Goal: Task Accomplishment & Management: Complete application form

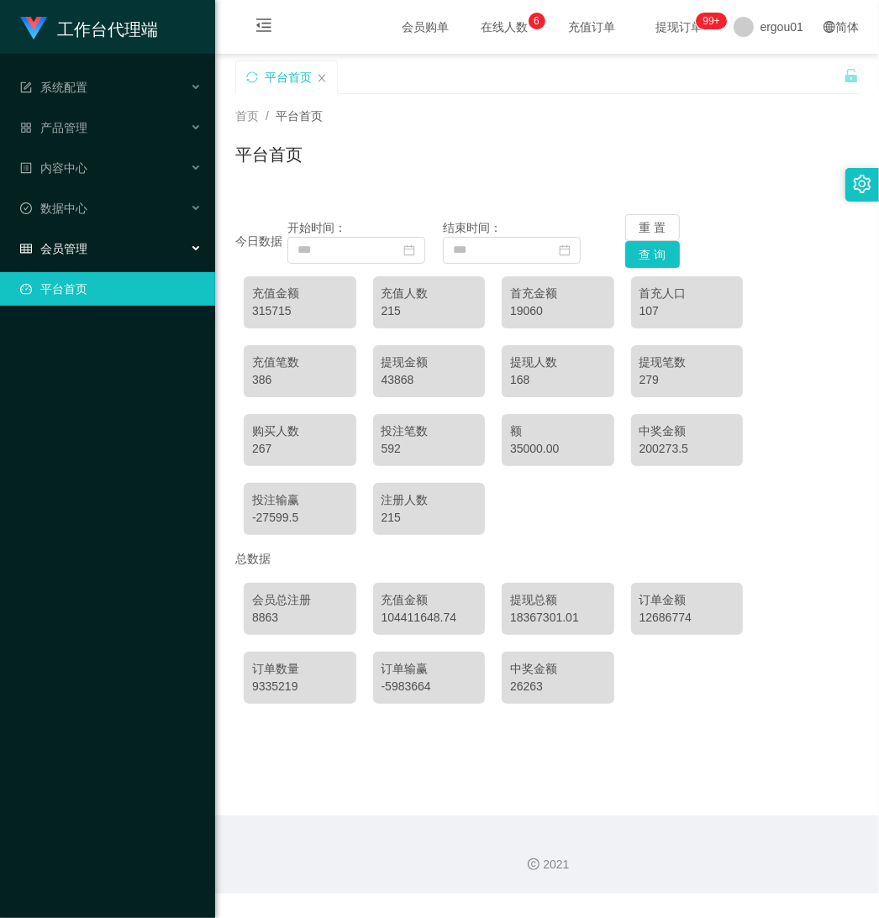
click at [74, 252] on font "会员管理" at bounding box center [63, 248] width 47 height 13
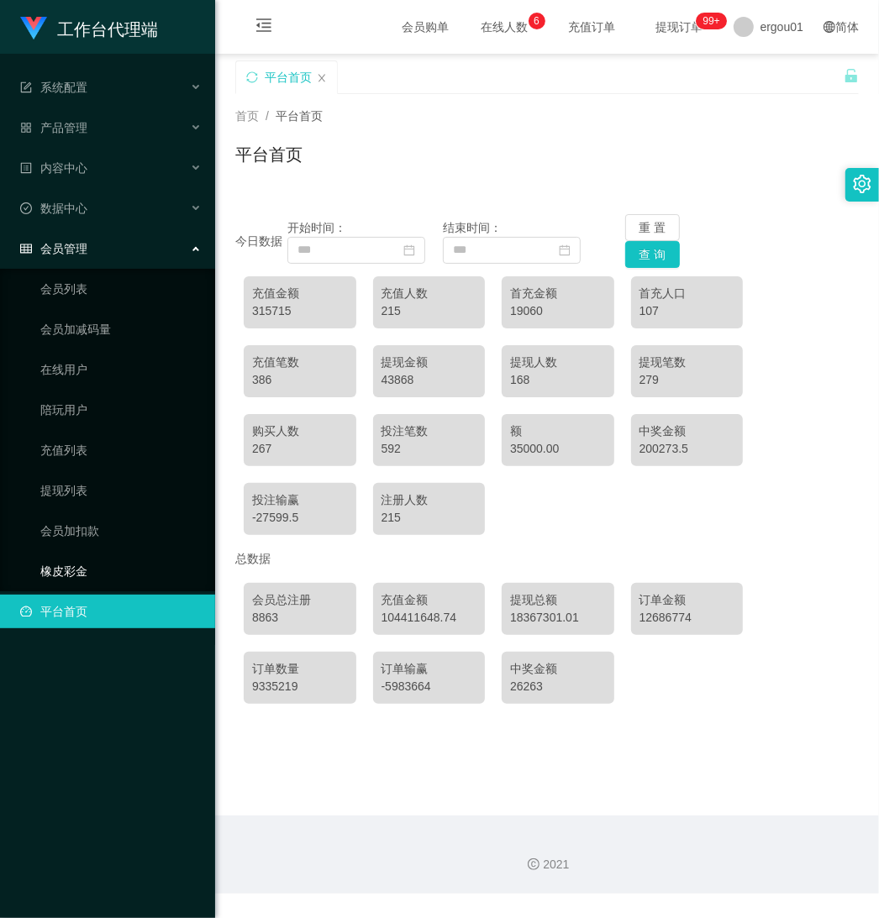
click at [70, 570] on link "橡皮彩金" at bounding box center [120, 572] width 161 height 34
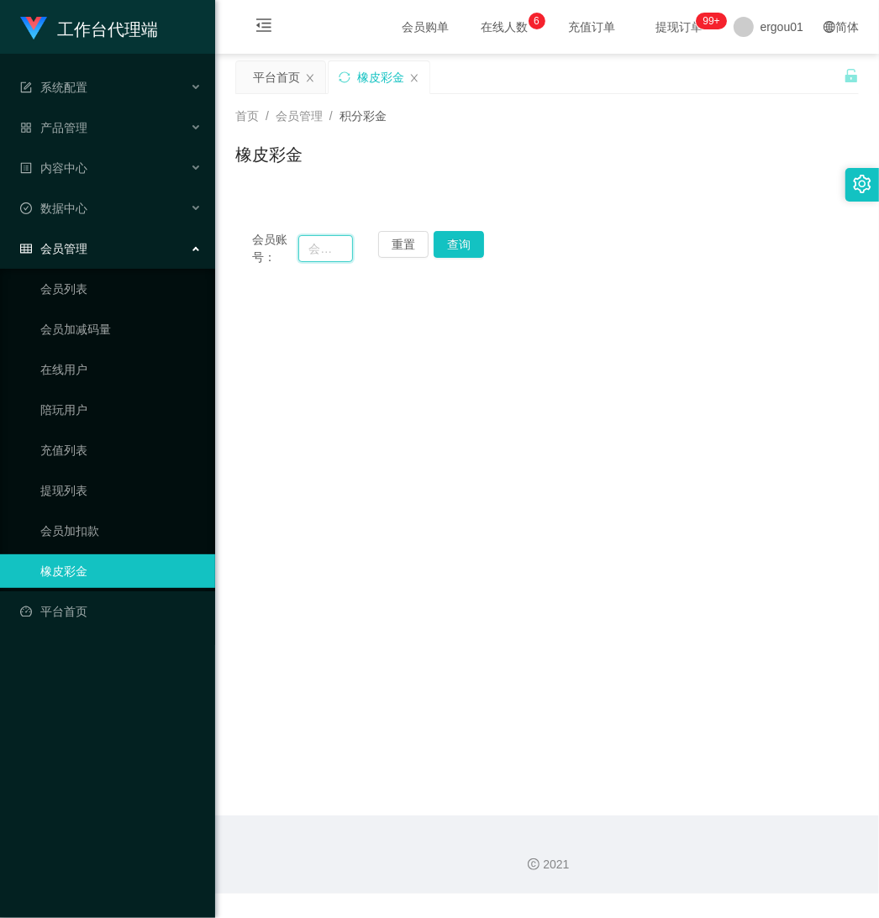
click at [319, 244] on input "text" at bounding box center [325, 248] width 55 height 27
paste input "Han2786"
type input "Han2786"
click at [471, 245] on button "查询" at bounding box center [465, 244] width 55 height 27
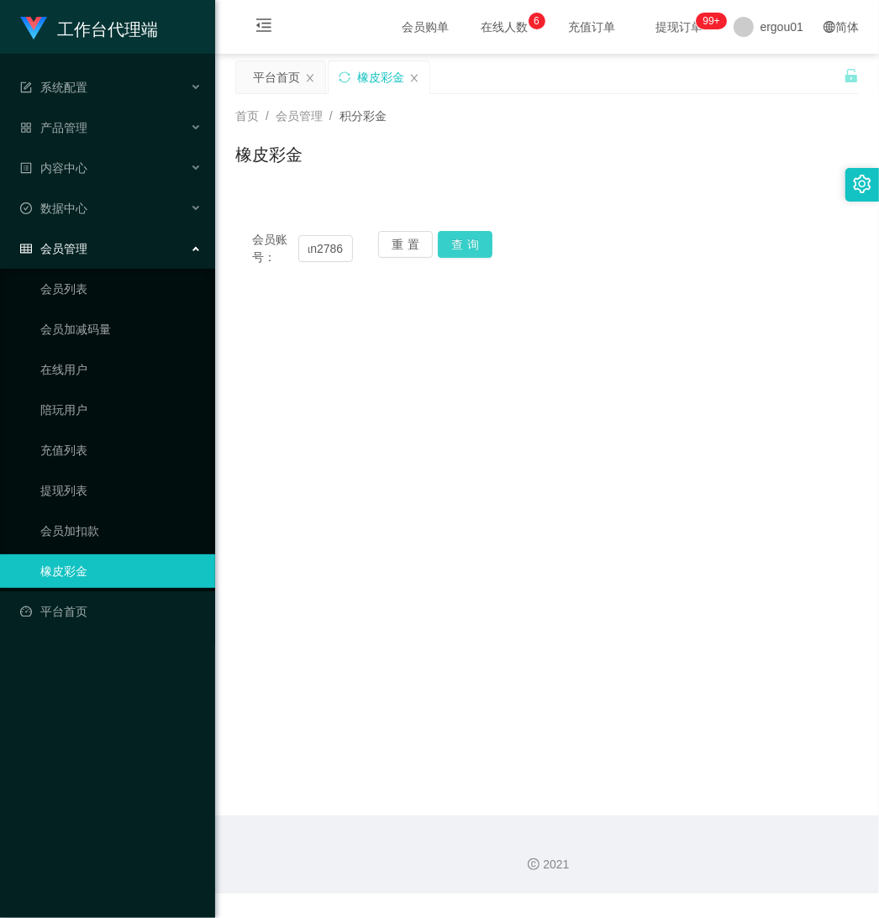
scroll to position [0, 0]
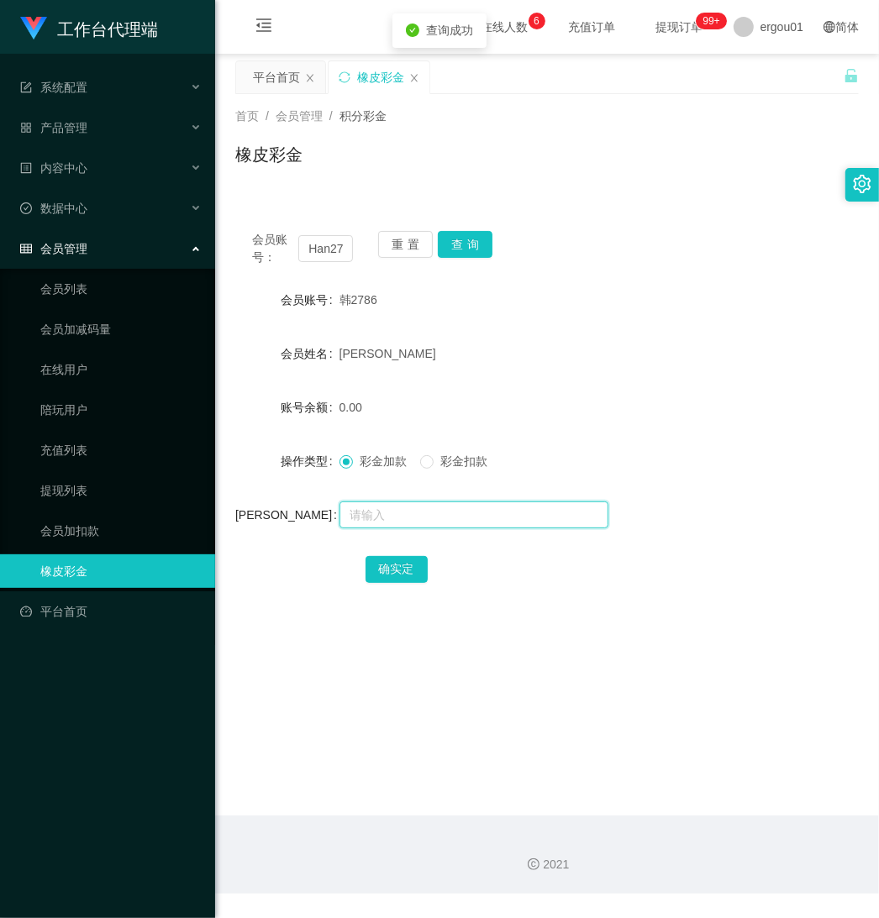
click at [357, 511] on input "text" at bounding box center [473, 515] width 269 height 27
type input "100"
click at [380, 559] on button "确实定" at bounding box center [396, 569] width 62 height 27
drag, startPoint x: 305, startPoint y: 248, endPoint x: 383, endPoint y: 255, distance: 78.4
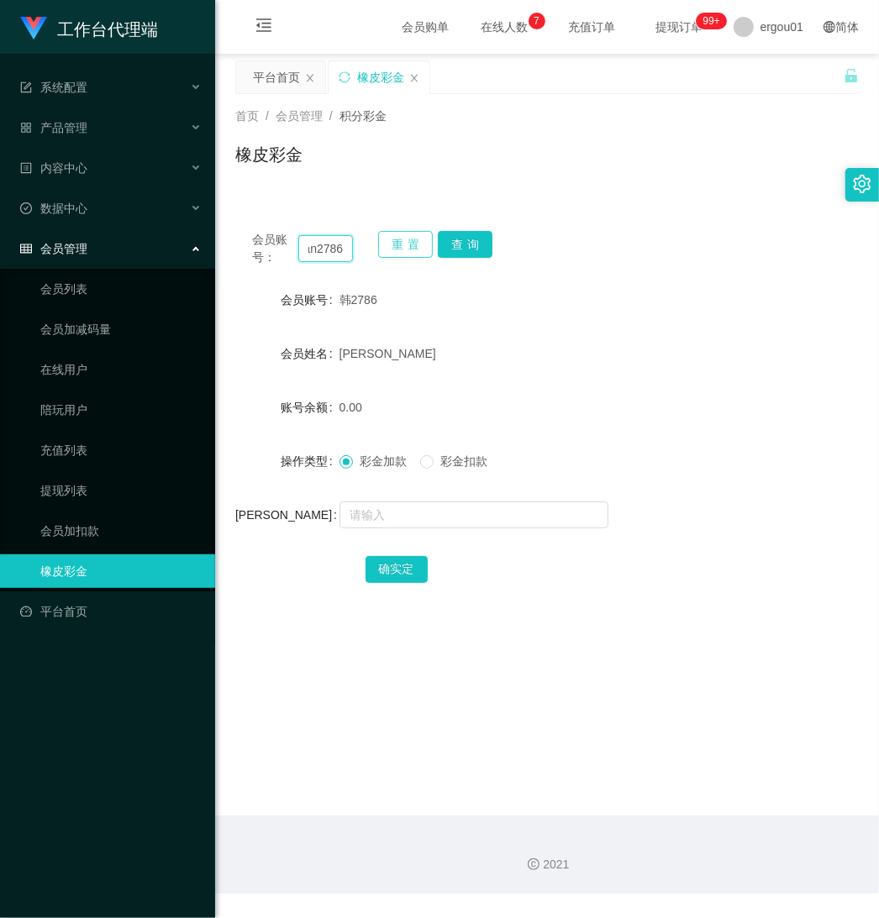
click at [383, 255] on div "会员账号： Han2786 重置 查询" at bounding box center [546, 248] width 623 height 35
click at [462, 240] on button "查询" at bounding box center [465, 244] width 55 height 27
click at [387, 515] on input "text" at bounding box center [473, 515] width 269 height 27
type input "100"
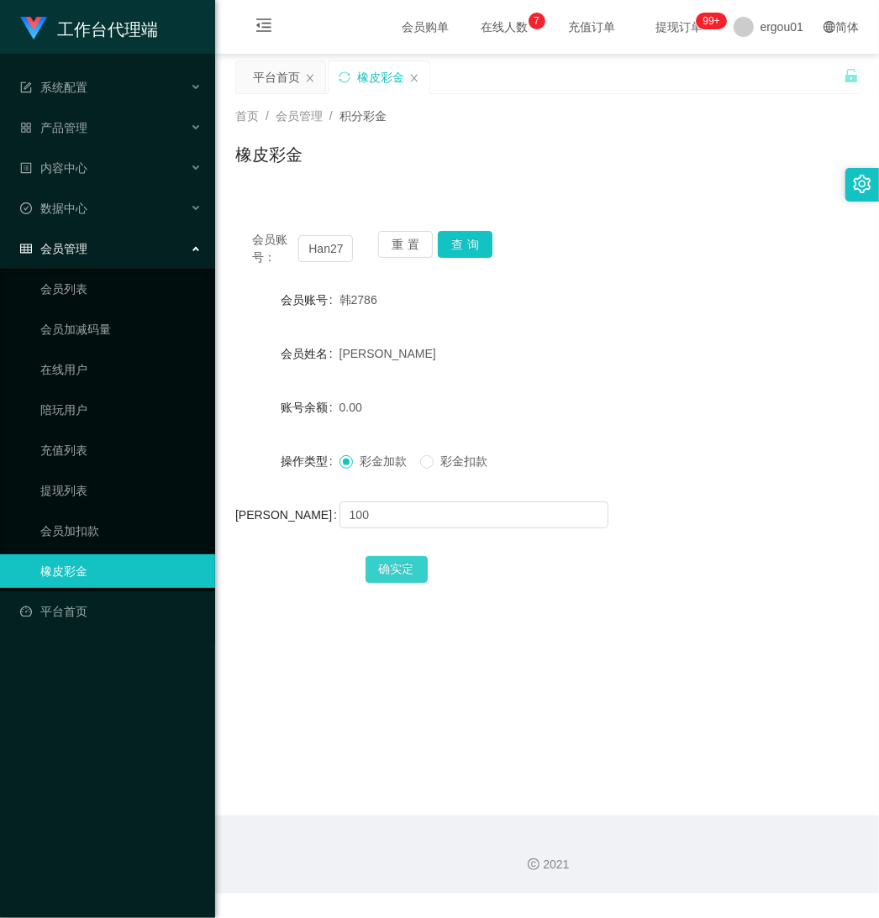
drag, startPoint x: 402, startPoint y: 565, endPoint x: 421, endPoint y: 573, distance: 21.1
click at [402, 565] on button "确实定" at bounding box center [396, 569] width 62 height 27
click at [80, 525] on link "会员加扣款" at bounding box center [120, 531] width 161 height 34
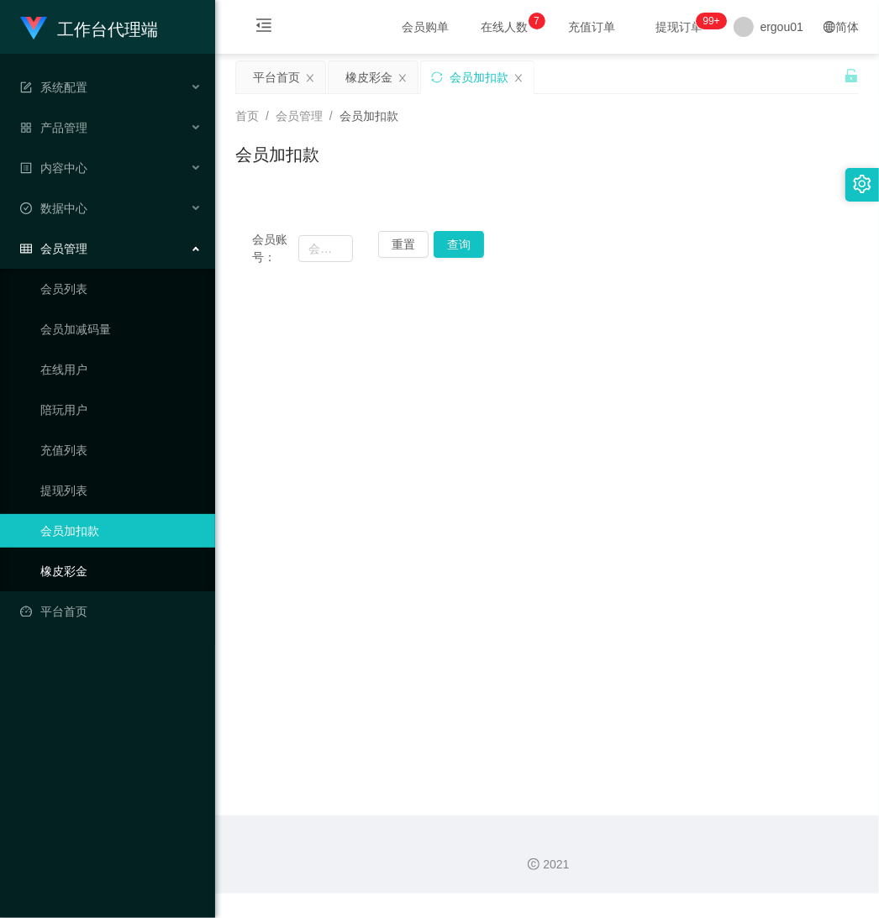
click at [65, 563] on link "橡皮彩金" at bounding box center [120, 572] width 161 height 34
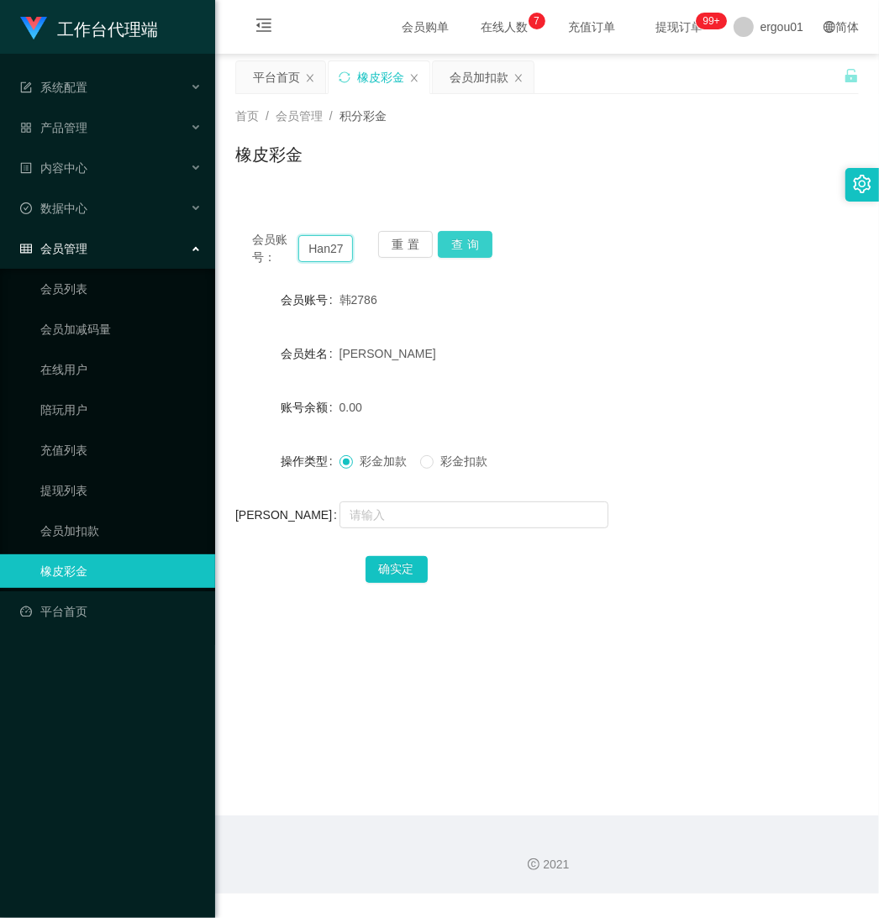
scroll to position [0, 13]
drag, startPoint x: 307, startPoint y: 245, endPoint x: 534, endPoint y: 265, distance: 227.7
click at [531, 265] on div "会员账号： Han2786 重置 查询" at bounding box center [546, 248] width 623 height 35
paste input "Han2786"
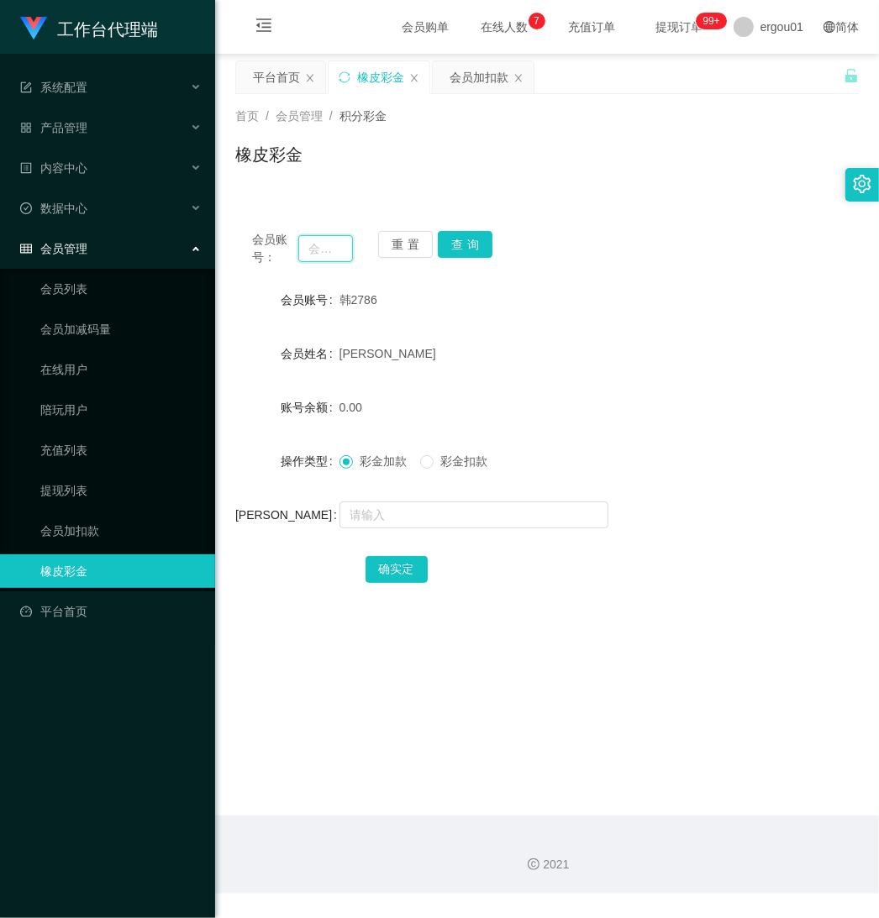
type input "Han2786"
click at [460, 242] on button "查询" at bounding box center [465, 244] width 55 height 27
click at [371, 517] on input "text" at bounding box center [473, 515] width 269 height 27
paste input "Han2786"
type input "Han2786"
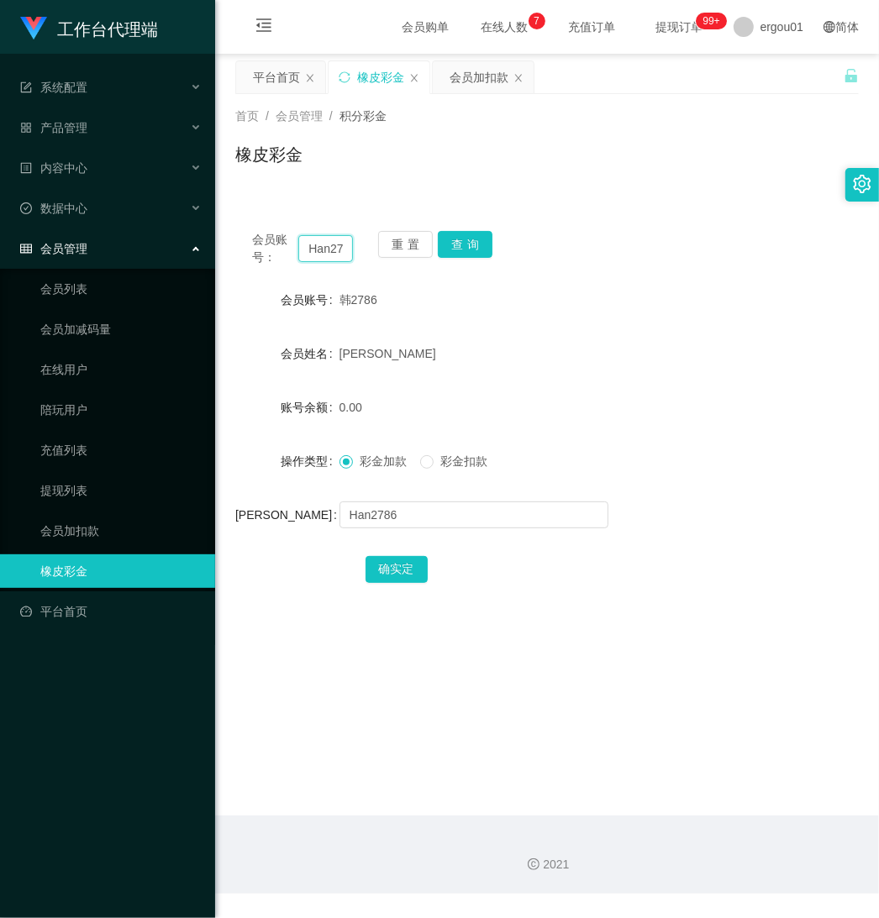
drag, startPoint x: 344, startPoint y: 248, endPoint x: 355, endPoint y: 250, distance: 10.4
click at [344, 248] on input "Han2786" at bounding box center [325, 248] width 55 height 27
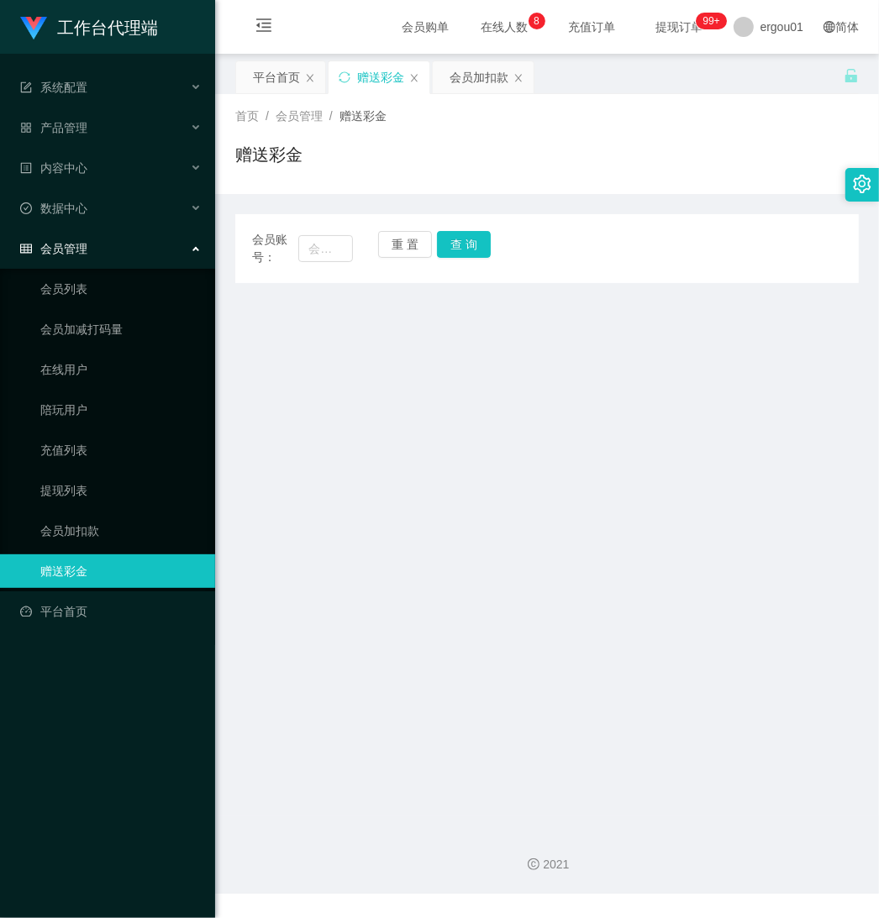
click at [60, 242] on span "会员管理" at bounding box center [53, 248] width 67 height 13
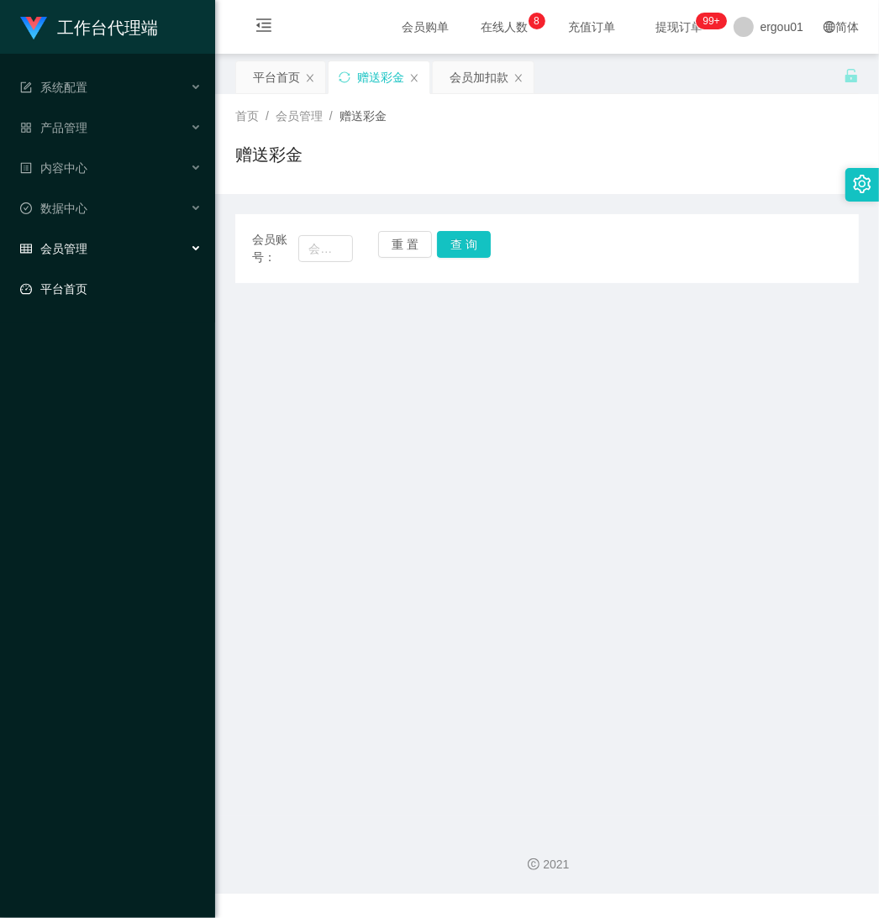
click at [92, 291] on link "平台首页" at bounding box center [110, 289] width 181 height 34
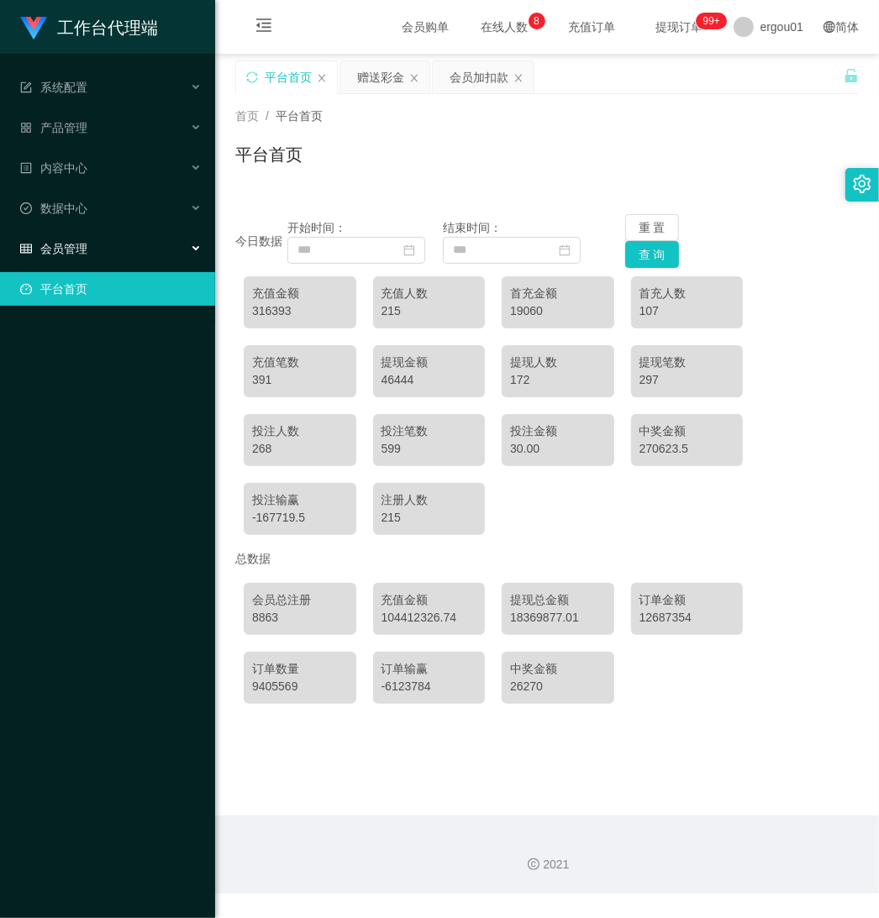
click at [72, 249] on span "会员管理" at bounding box center [53, 248] width 67 height 13
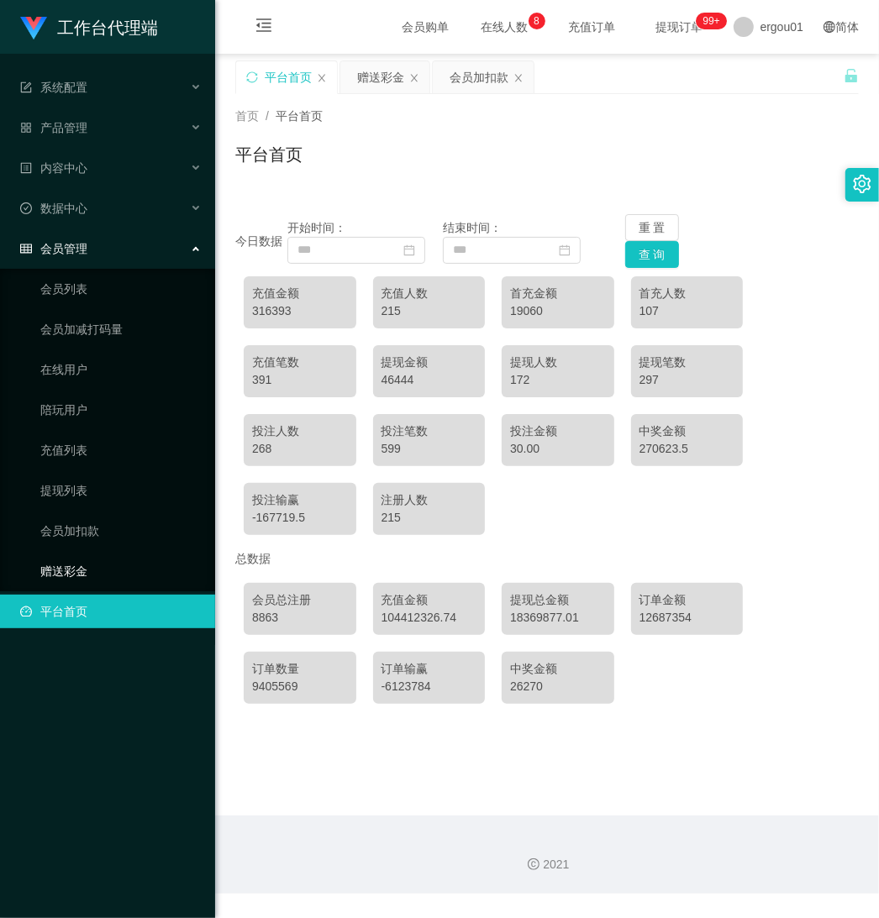
click at [67, 561] on link "赠送彩金" at bounding box center [120, 572] width 161 height 34
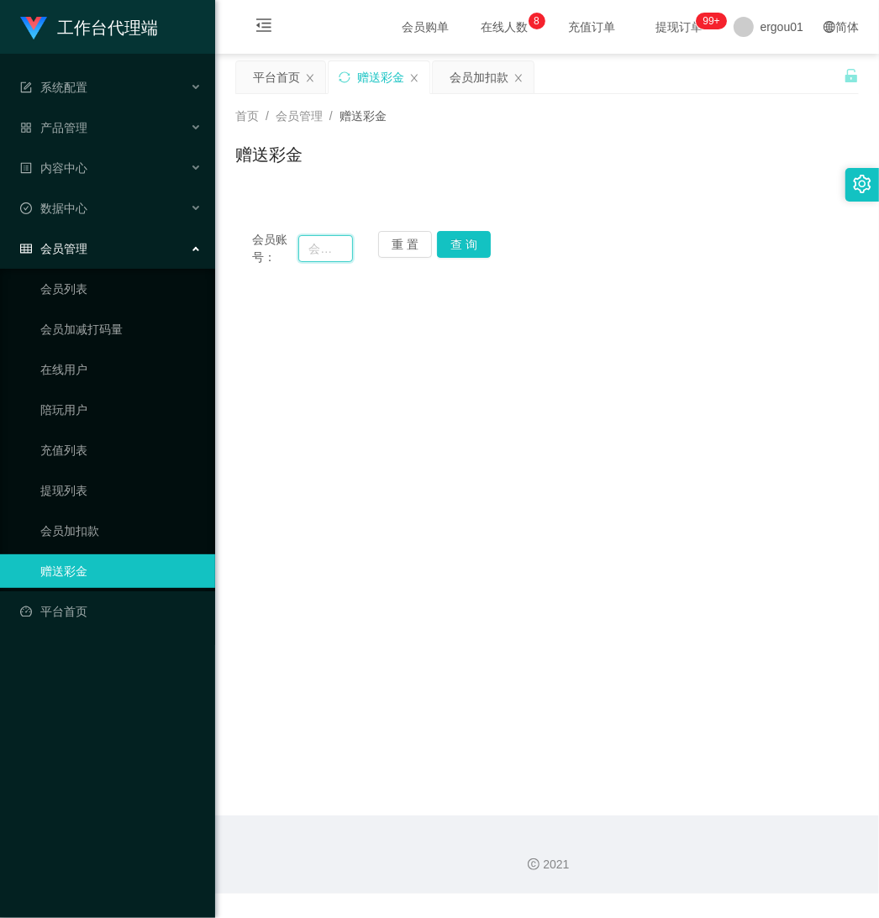
drag, startPoint x: 316, startPoint y: 253, endPoint x: 349, endPoint y: 266, distance: 35.4
click at [316, 253] on input "text" at bounding box center [325, 248] width 55 height 27
paste input "Han2786"
type input "Han2786"
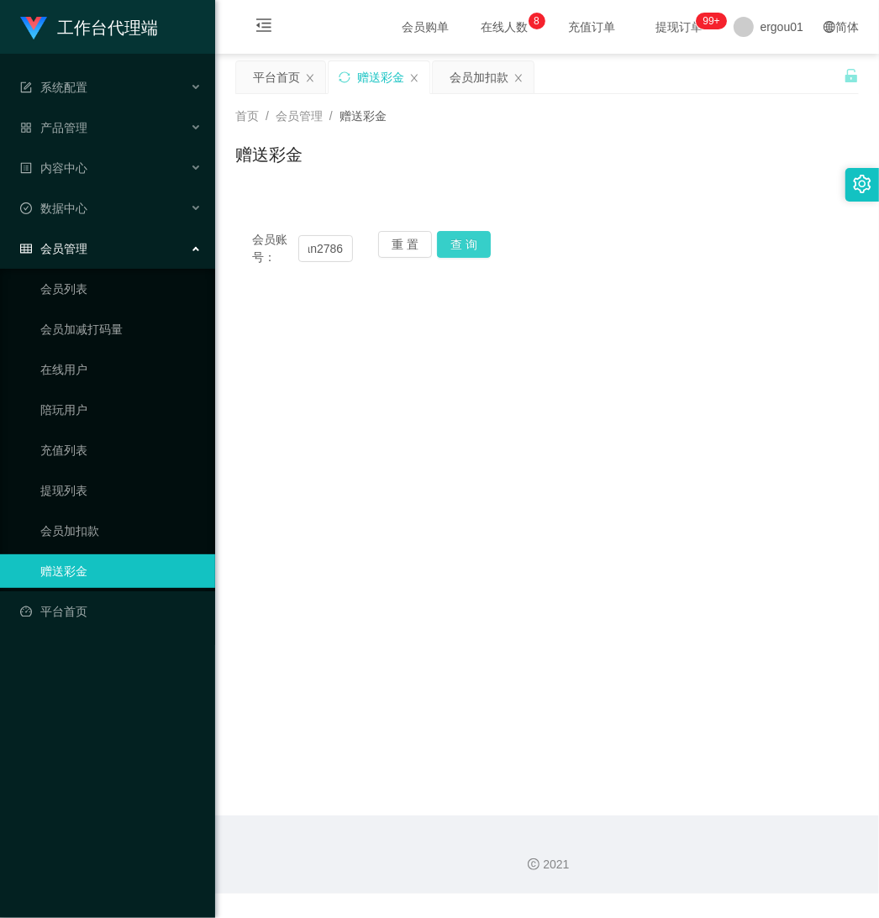
drag, startPoint x: 462, startPoint y: 237, endPoint x: 473, endPoint y: 250, distance: 17.3
click at [462, 237] on button "查 询" at bounding box center [464, 244] width 54 height 27
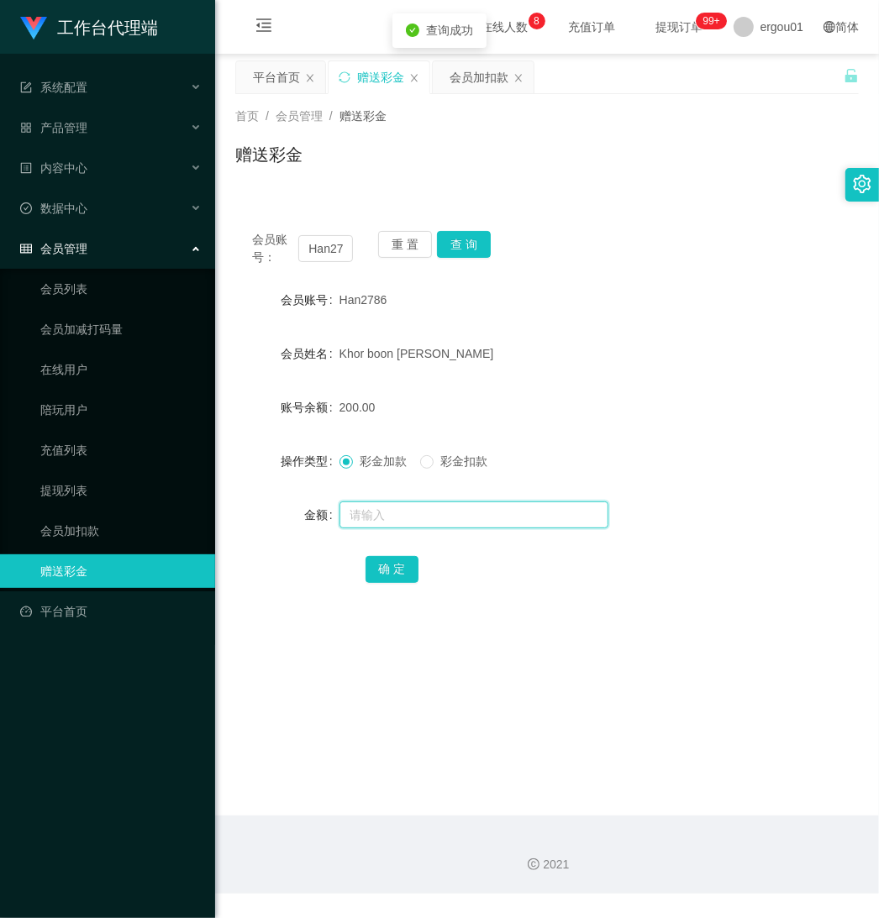
click at [382, 515] on input "text" at bounding box center [473, 515] width 269 height 27
type input "100"
click at [388, 568] on button "确 定" at bounding box center [392, 569] width 54 height 27
click at [462, 254] on button "查 询" at bounding box center [464, 244] width 54 height 27
click at [353, 460] on span "彩金加款" at bounding box center [383, 461] width 60 height 13
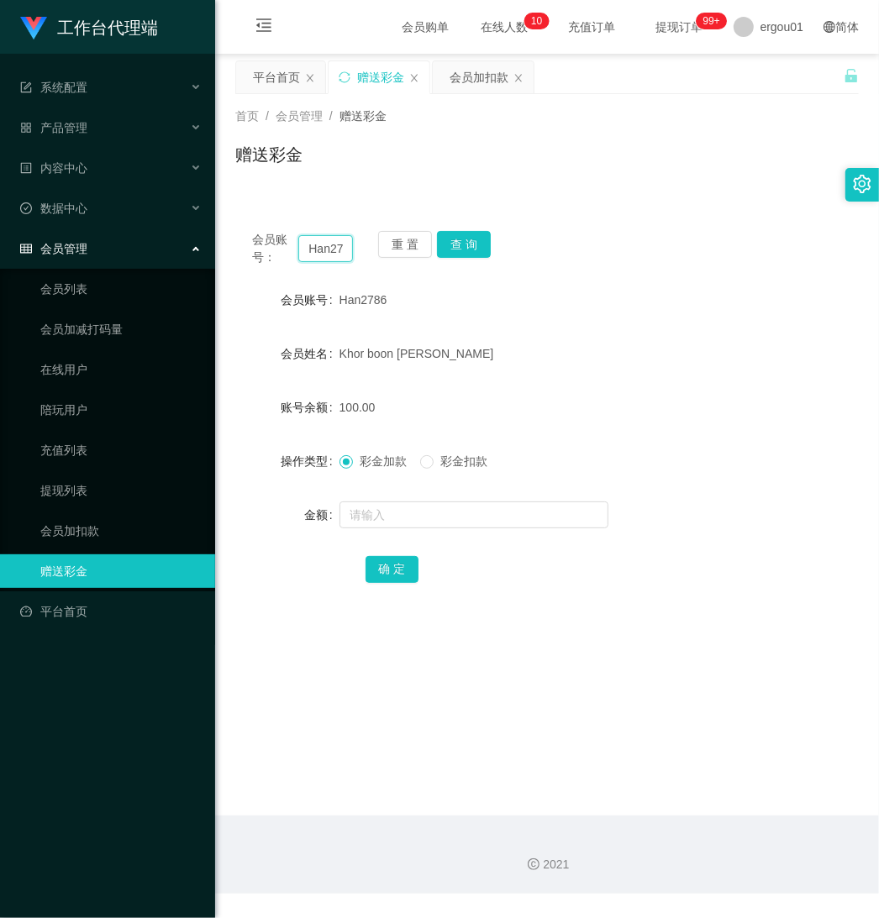
scroll to position [0, 13]
drag, startPoint x: 303, startPoint y: 245, endPoint x: 476, endPoint y: 267, distance: 174.5
click at [476, 267] on div "会员账号： Han2786 重 置 查 询 会员账号 Han2786 会员姓名 Khor boon han 账号余额 100.00 操作类型 彩金加款 彩金扣…" at bounding box center [546, 418] width 623 height 408
click at [326, 252] on input "text" at bounding box center [325, 248] width 55 height 27
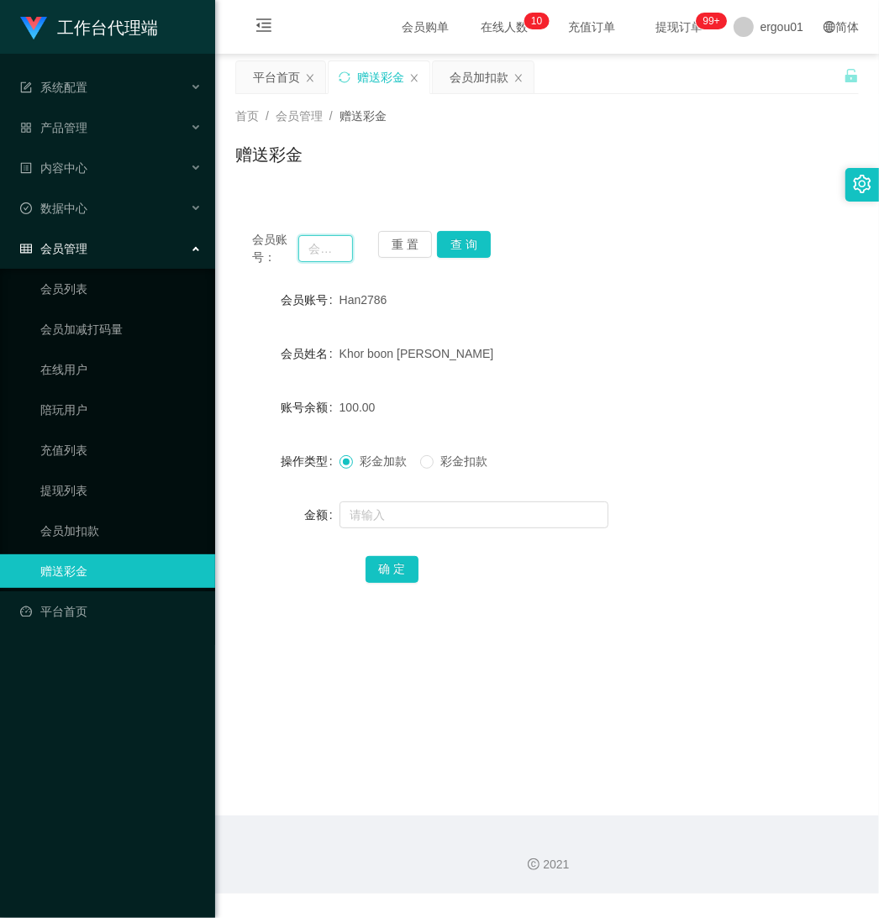
paste input "Yanglin"
type input "Yanglin"
click at [462, 244] on button "查 询" at bounding box center [464, 244] width 54 height 27
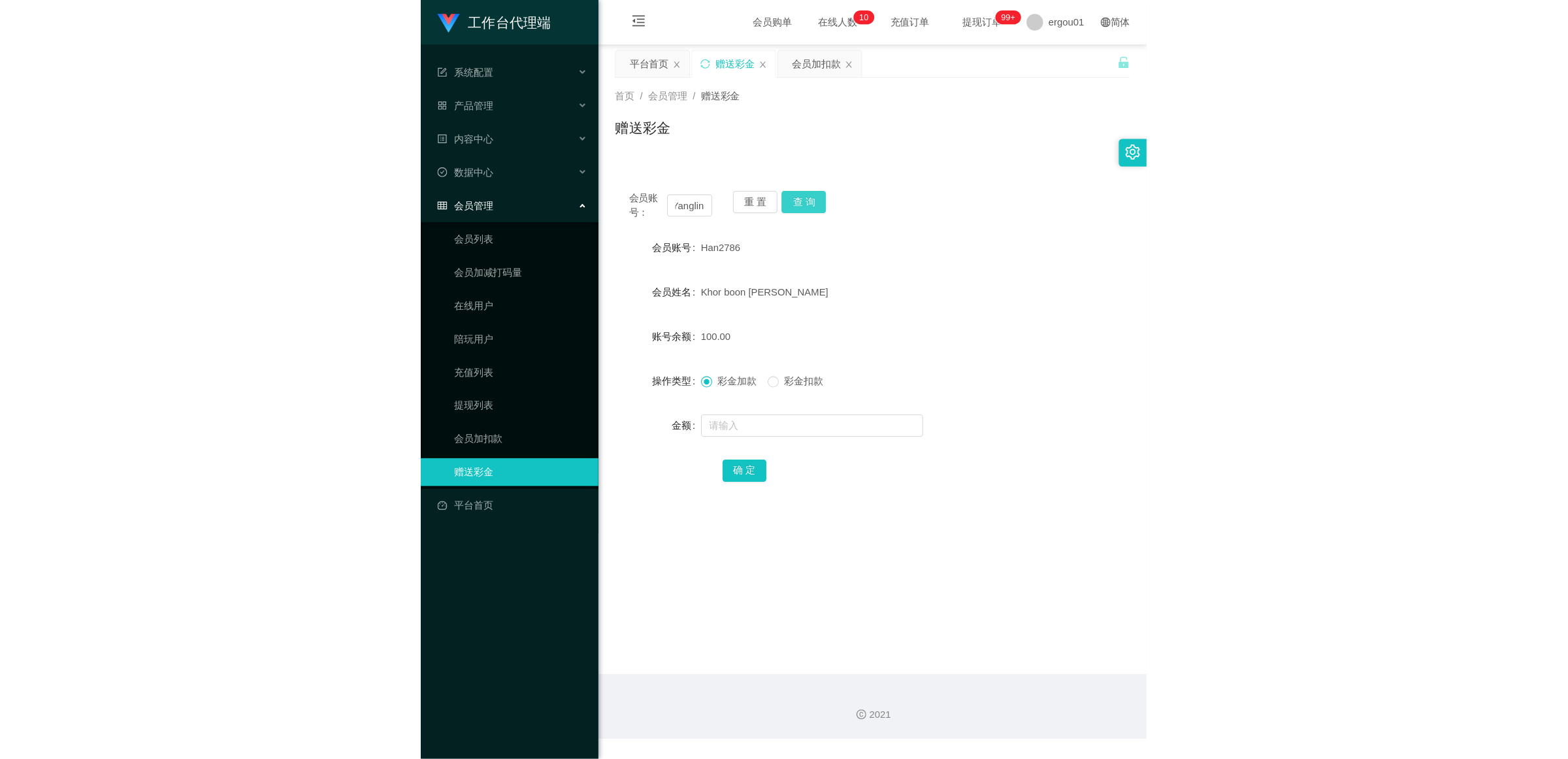
scroll to position [0, 0]
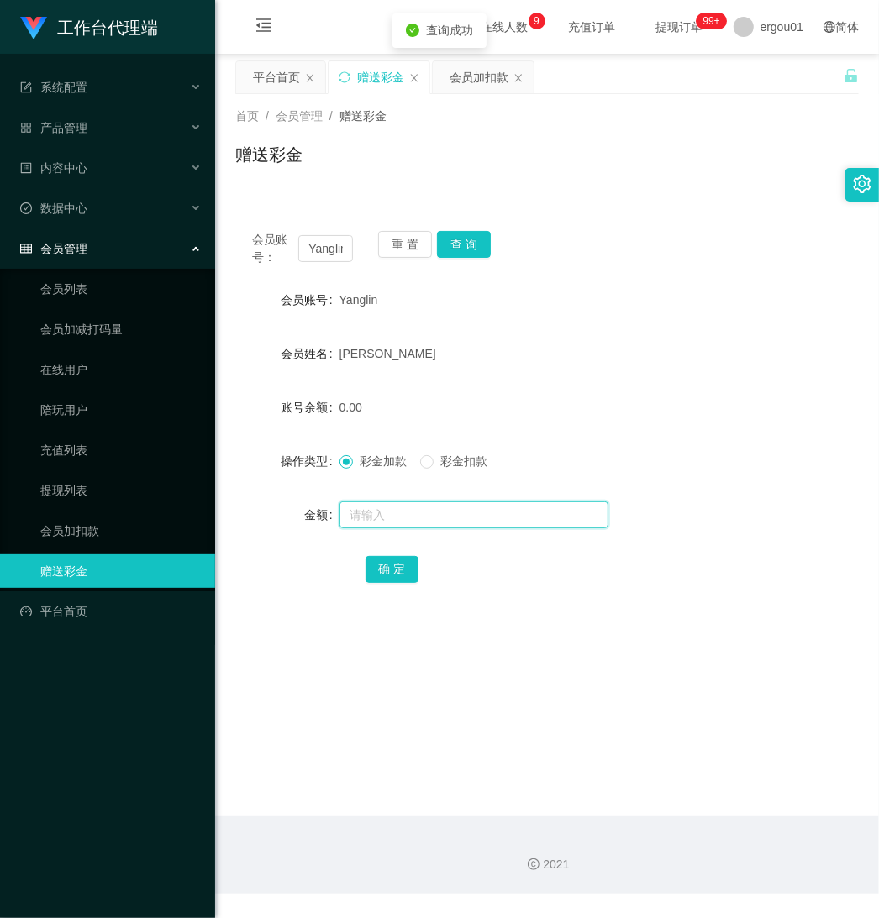
drag, startPoint x: 372, startPoint y: 504, endPoint x: 385, endPoint y: 511, distance: 14.3
click at [372, 504] on input "text" at bounding box center [473, 515] width 269 height 27
type input "100"
drag, startPoint x: 380, startPoint y: 565, endPoint x: 397, endPoint y: 570, distance: 17.5
click at [380, 565] on button "确 定" at bounding box center [392, 569] width 54 height 27
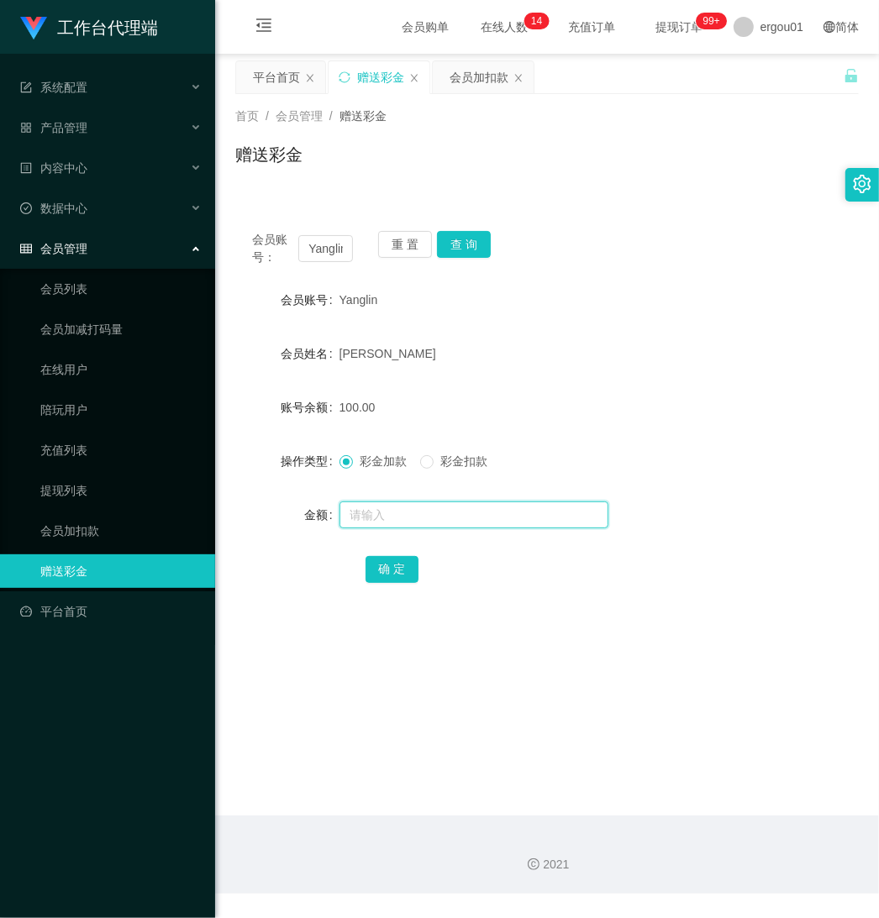
click at [392, 509] on input "text" at bounding box center [473, 515] width 269 height 27
paste input "Yanglin"
type input "Yanglin"
click at [412, 513] on input "Yanglin" at bounding box center [473, 515] width 269 height 27
drag, startPoint x: 442, startPoint y: 525, endPoint x: 186, endPoint y: 506, distance: 257.0
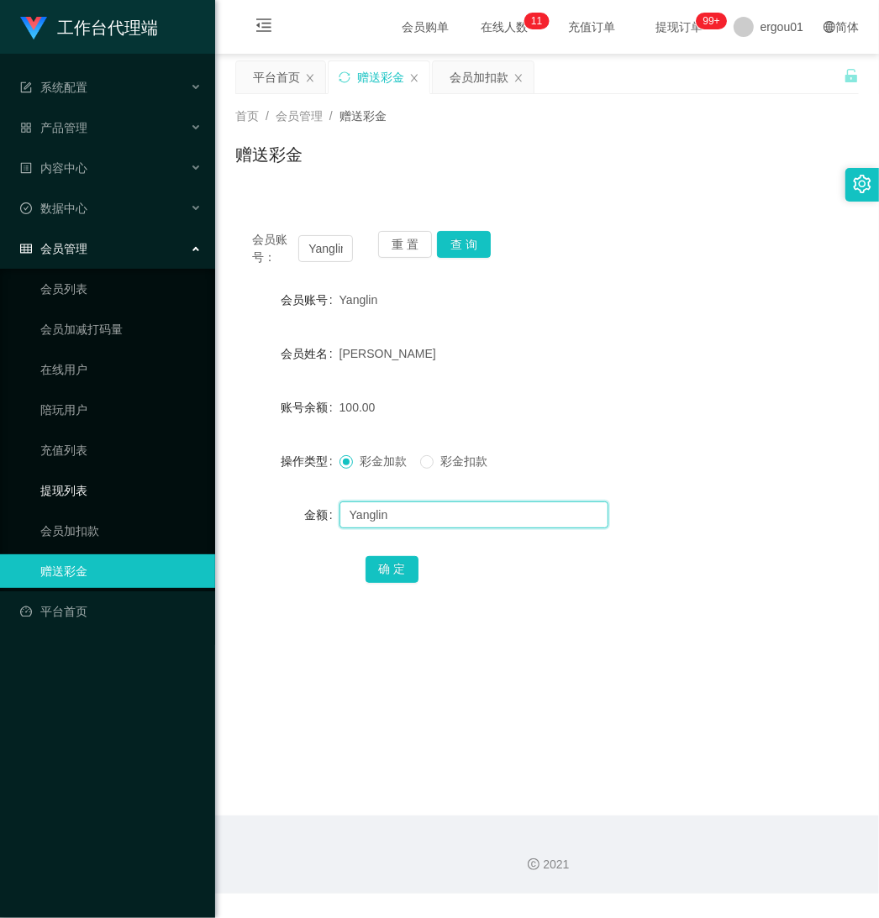
click at [186, 506] on section "工作台代理端 系统配置 产品管理 内容中心 数据中心 会员管理 会员列表 会员加减打码量 在线用户 陪玩用户 充值列表 提现列表 会员加扣款 赠送彩金 平台首…" at bounding box center [439, 447] width 879 height 894
click at [468, 242] on button "查 询" at bounding box center [464, 244] width 54 height 27
drag, startPoint x: 89, startPoint y: 286, endPoint x: 519, endPoint y: 286, distance: 430.2
click at [89, 286] on link "会员列表" at bounding box center [120, 289] width 161 height 34
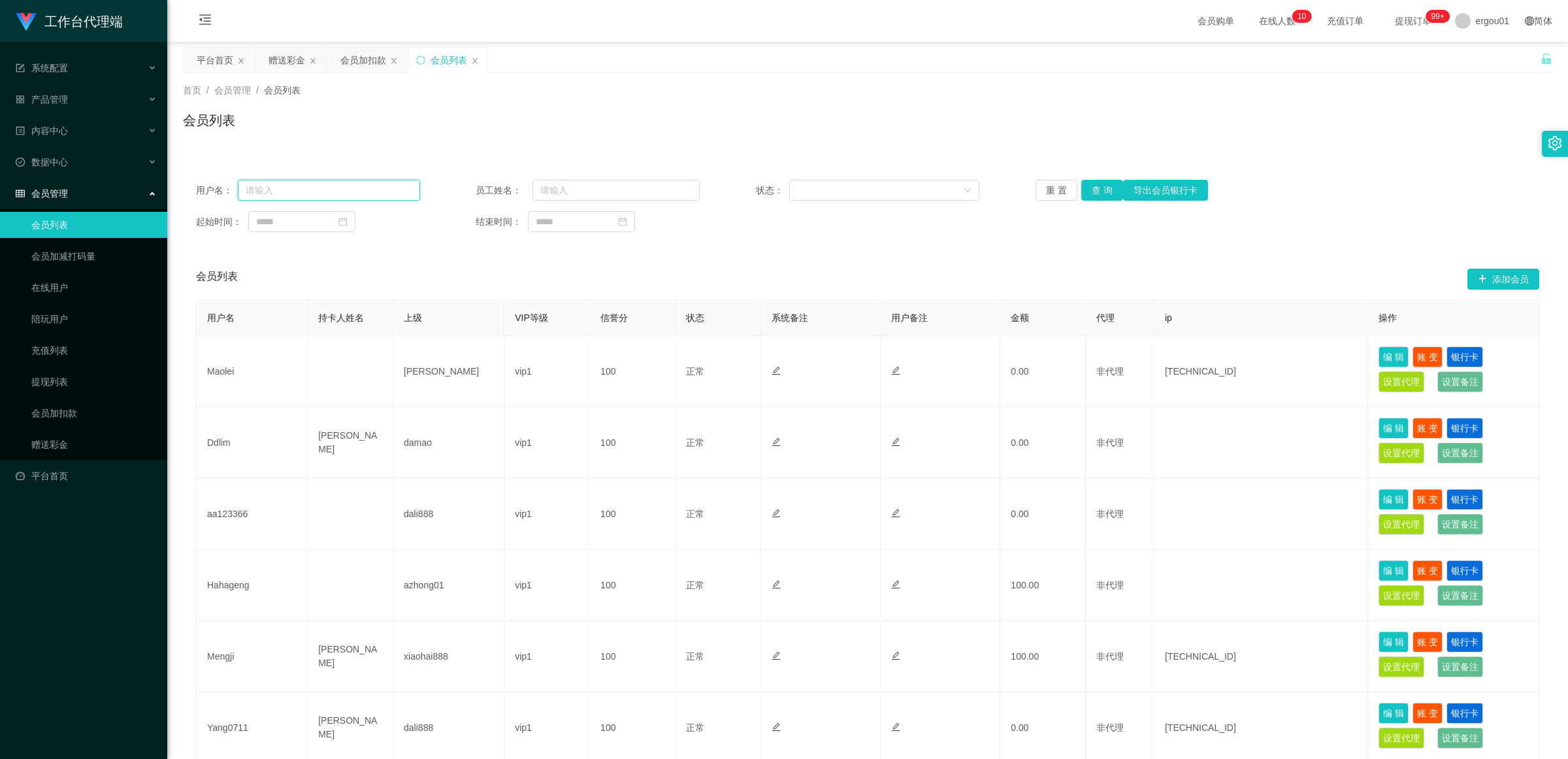
click at [271, 187] on input "text" at bounding box center [329, 190] width 182 height 21
paste input "Yanglin"
type input "Yanglin"
click at [683, 187] on button "查 询" at bounding box center [1102, 190] width 42 height 21
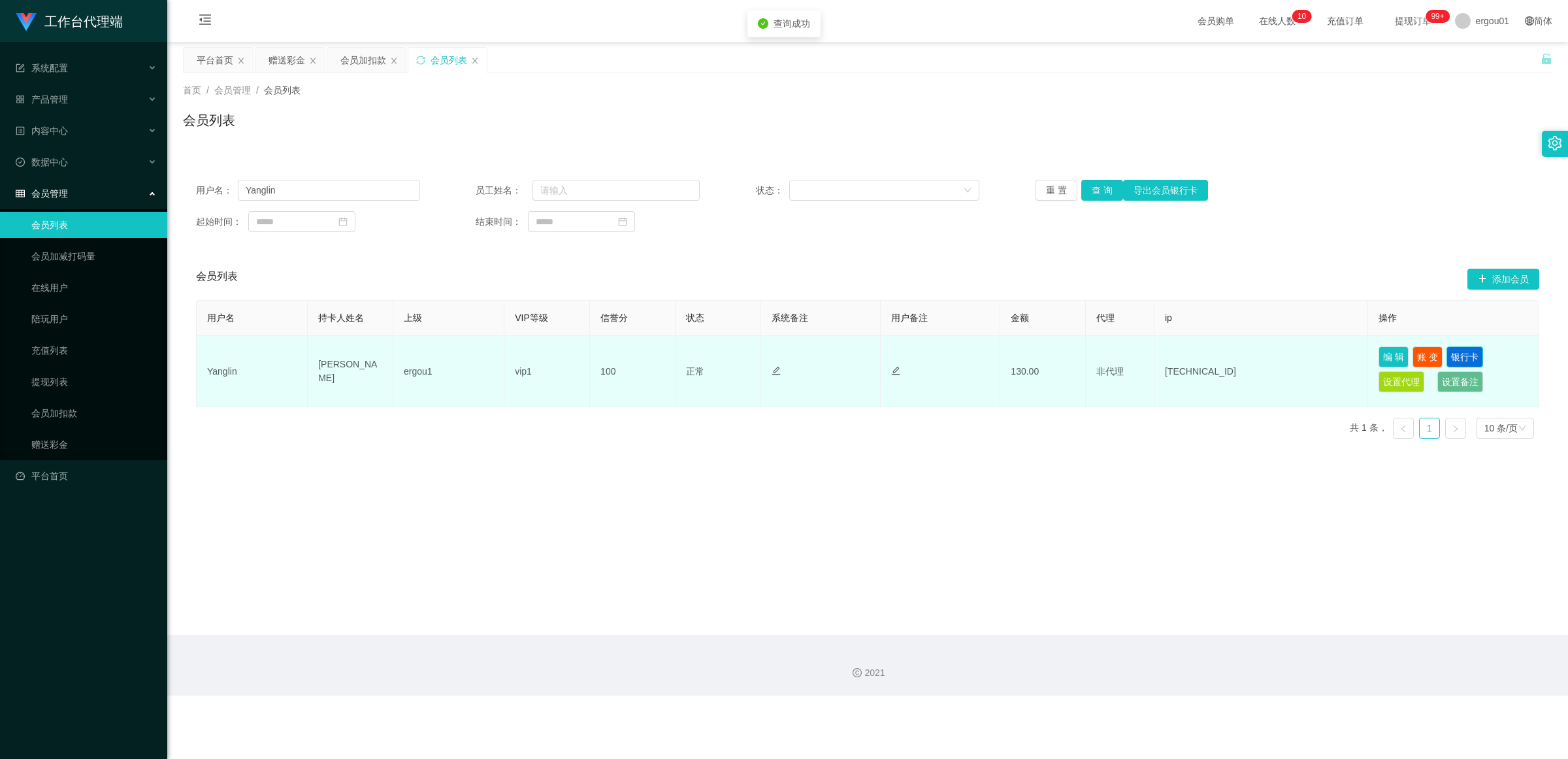
click at [683, 354] on button "银行卡" at bounding box center [1464, 356] width 37 height 21
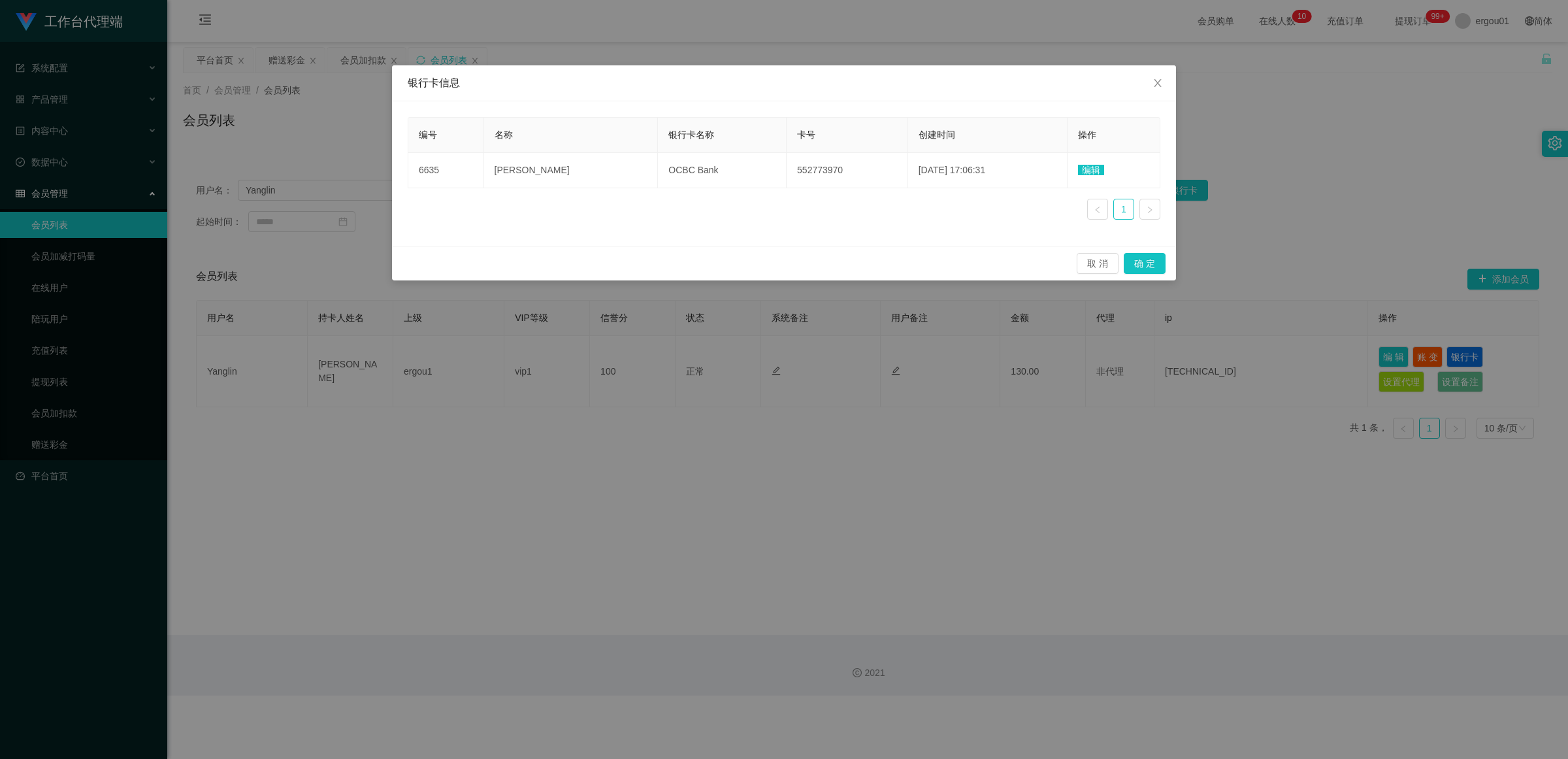
click at [683, 147] on div "银行卡信息 编号 名称 银行卡名称 卡号 创建时间 操作 6635 Yang Lin OCBC Bank 552773970 2025-08-22 17:06…" at bounding box center [784, 380] width 1568 height 759
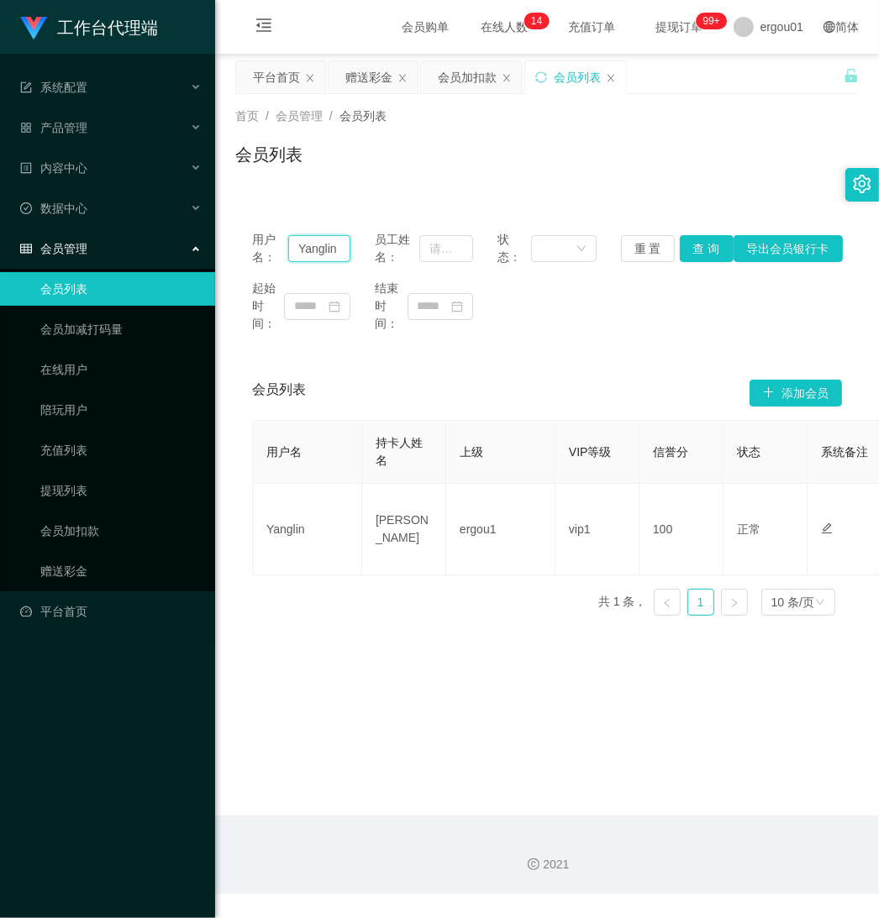
drag, startPoint x: 287, startPoint y: 246, endPoint x: 403, endPoint y: 263, distance: 117.2
click at [391, 259] on div "用户名： Yanglin 员工姓名： 状态： 重 置 查 询 导出会员银行卡" at bounding box center [547, 248] width 590 height 35
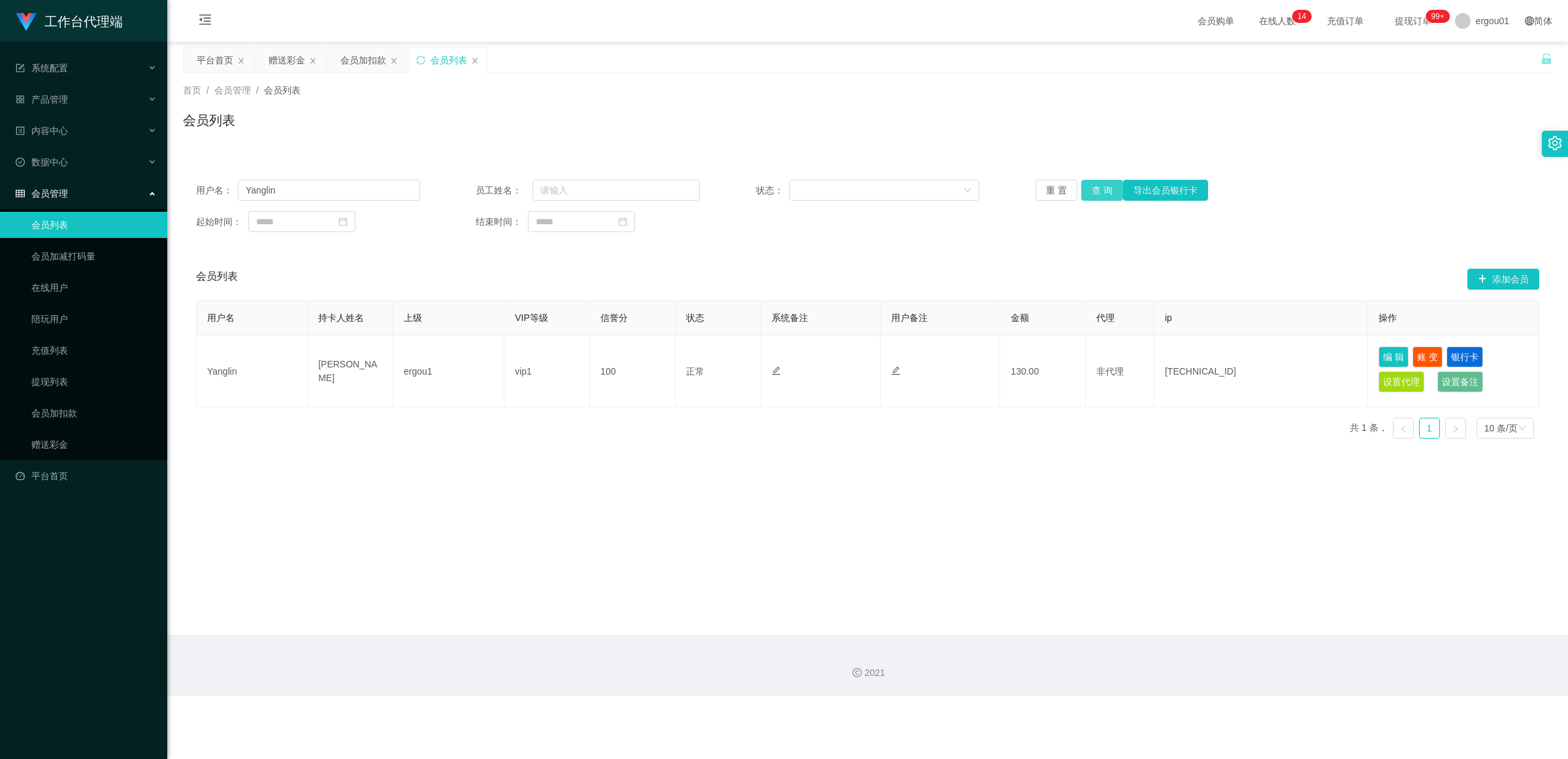
click at [683, 191] on button "查 询" at bounding box center [1102, 190] width 42 height 21
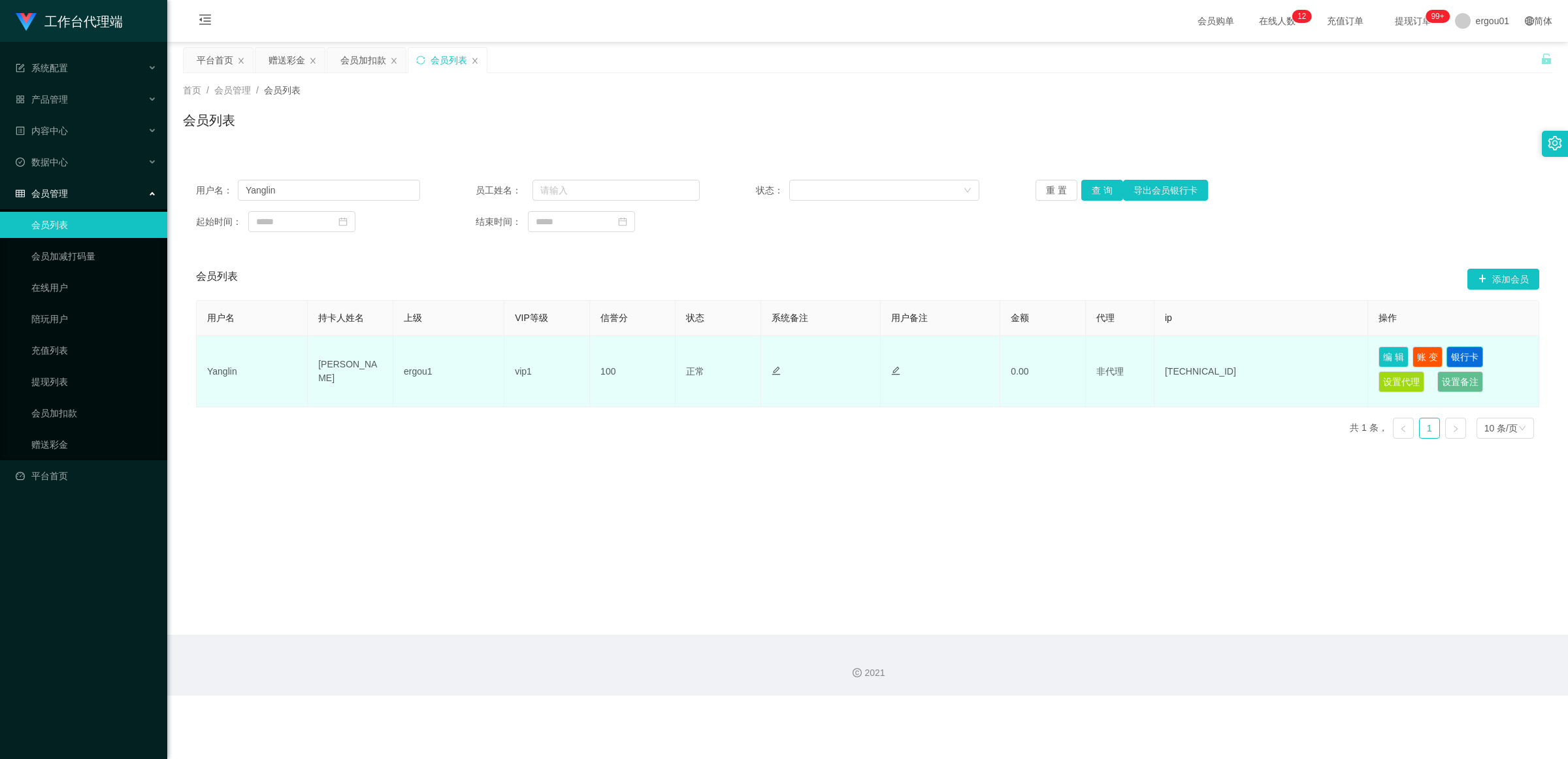
drag, startPoint x: 1463, startPoint y: 358, endPoint x: 1205, endPoint y: 325, distance: 260.1
click at [683, 357] on button "银行卡" at bounding box center [1464, 356] width 37 height 21
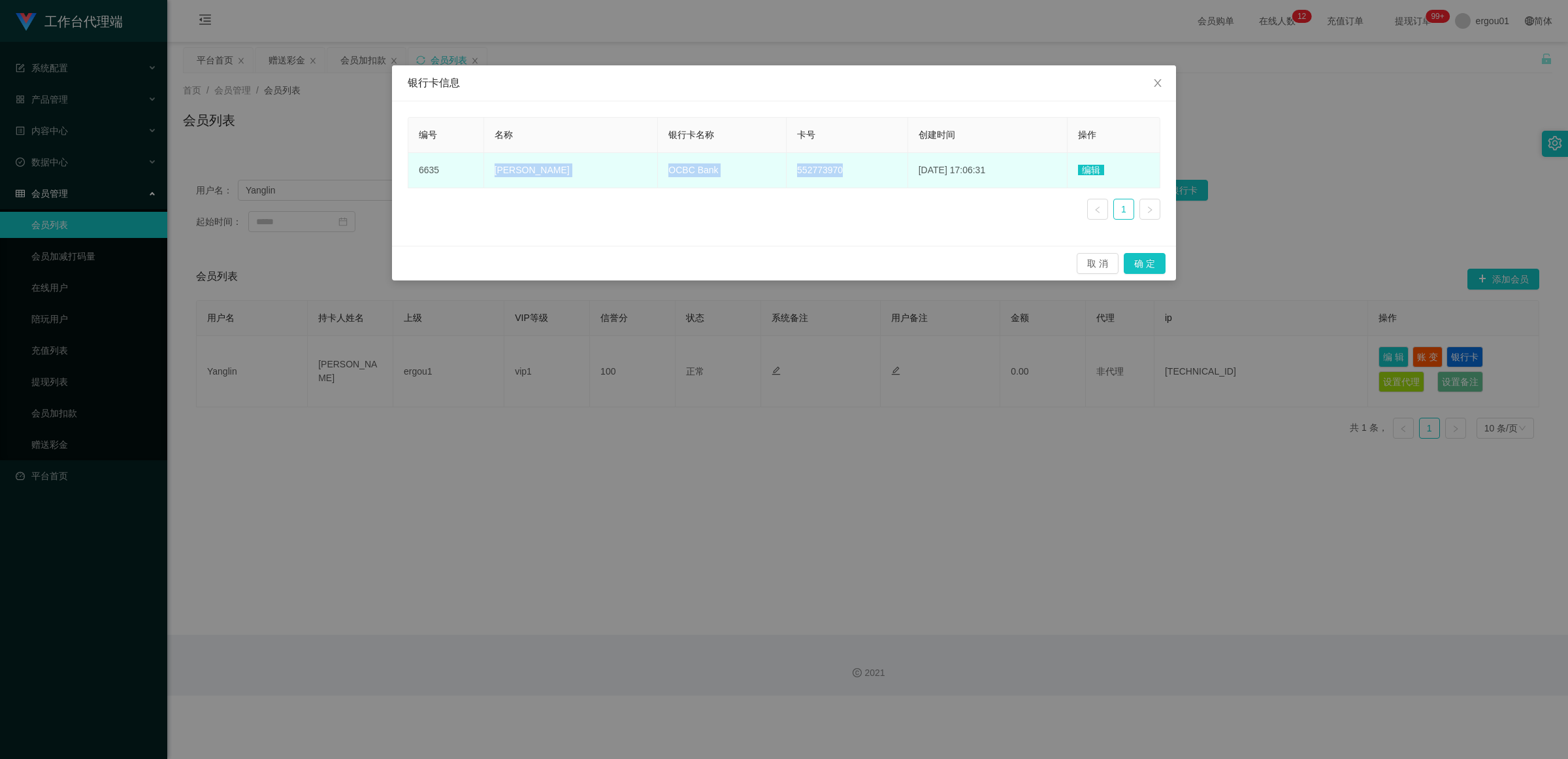
copy tr "Yang Lin OCBC Bank 552773970"
drag, startPoint x: 795, startPoint y: 169, endPoint x: 494, endPoint y: 172, distance: 301.0
click at [494, 172] on tr "6635 Yang Lin OCBC Bank 552773970 2025-08-22 17:06:31 编辑" at bounding box center [784, 170] width 752 height 35
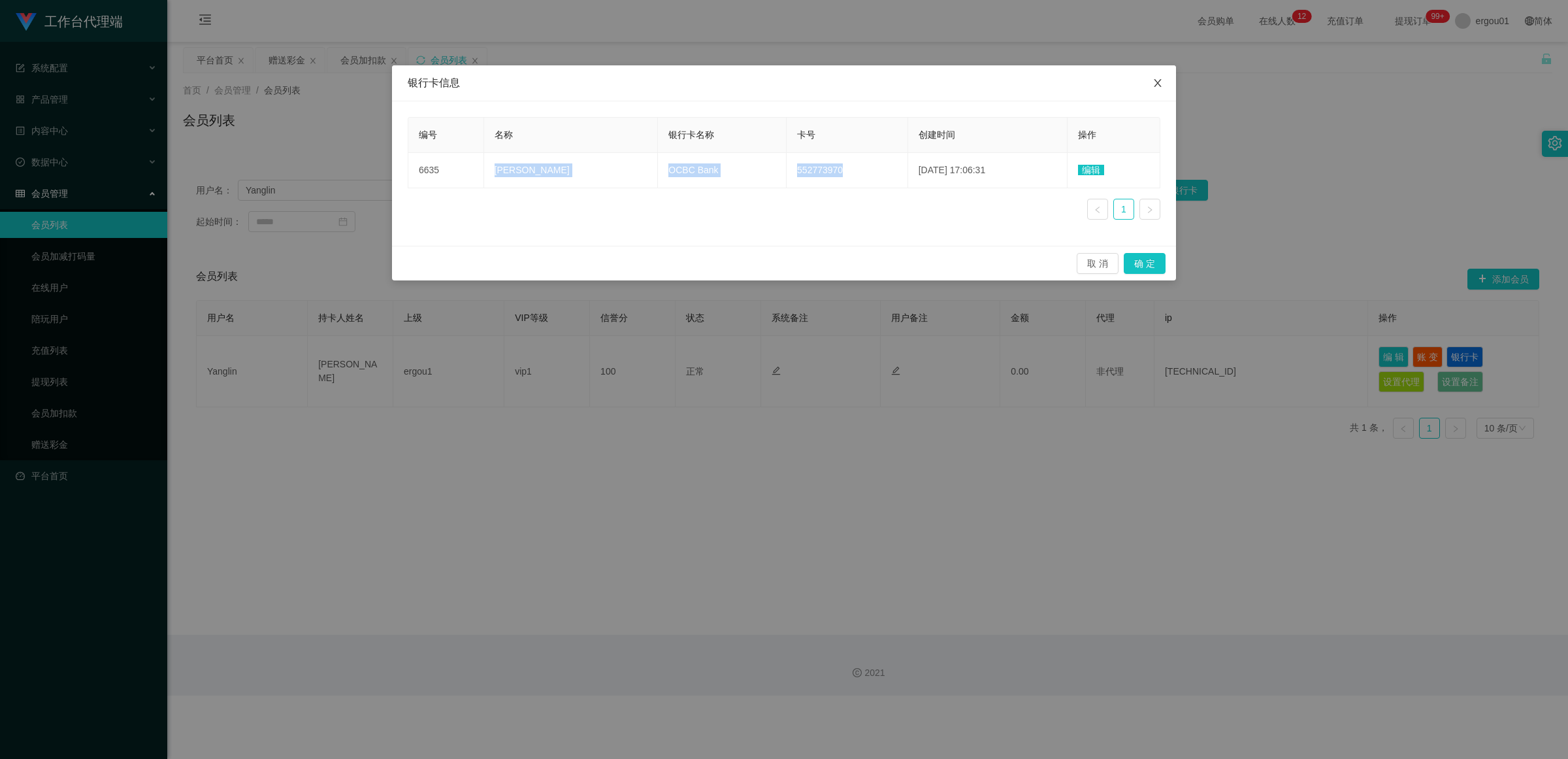
drag, startPoint x: 1155, startPoint y: 85, endPoint x: 1278, endPoint y: 344, distance: 286.7
click at [683, 84] on icon "图标: close" at bounding box center [1157, 82] width 10 height 10
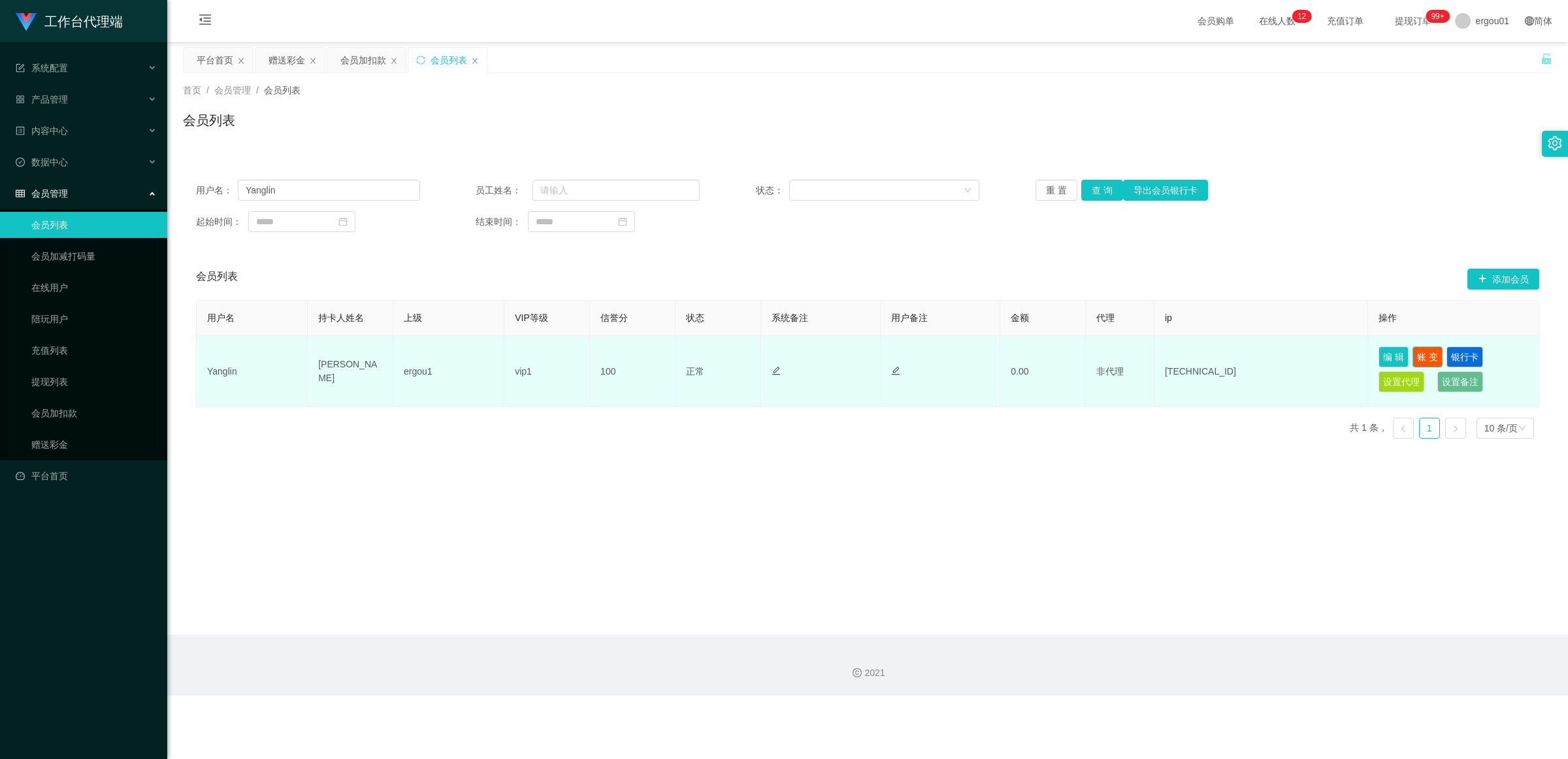
click at [683, 358] on button "账 变" at bounding box center [1427, 356] width 30 height 21
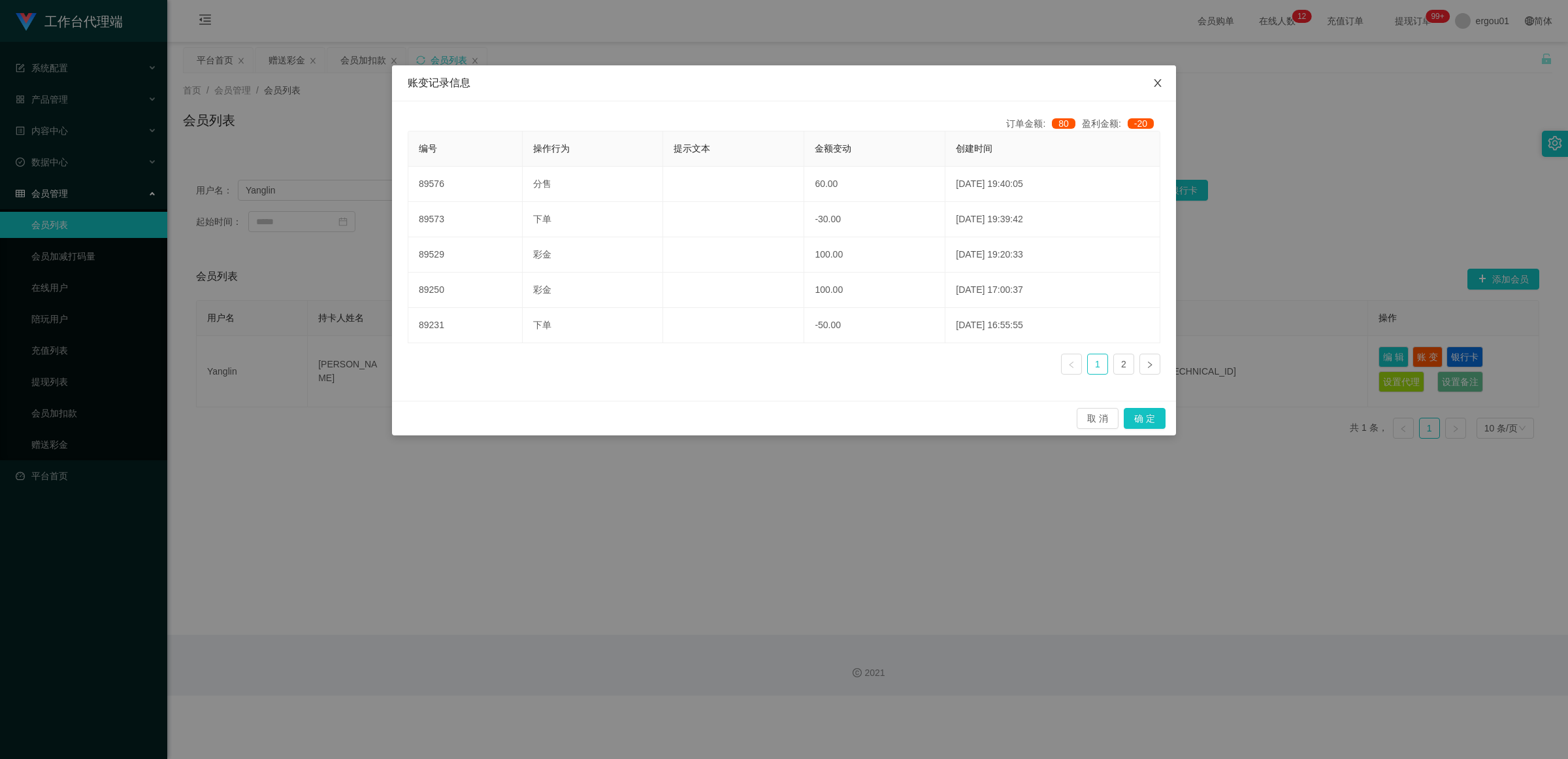
drag, startPoint x: 1156, startPoint y: 82, endPoint x: 1120, endPoint y: 108, distance: 44.4
click at [683, 80] on icon "图标: close" at bounding box center [1157, 82] width 10 height 10
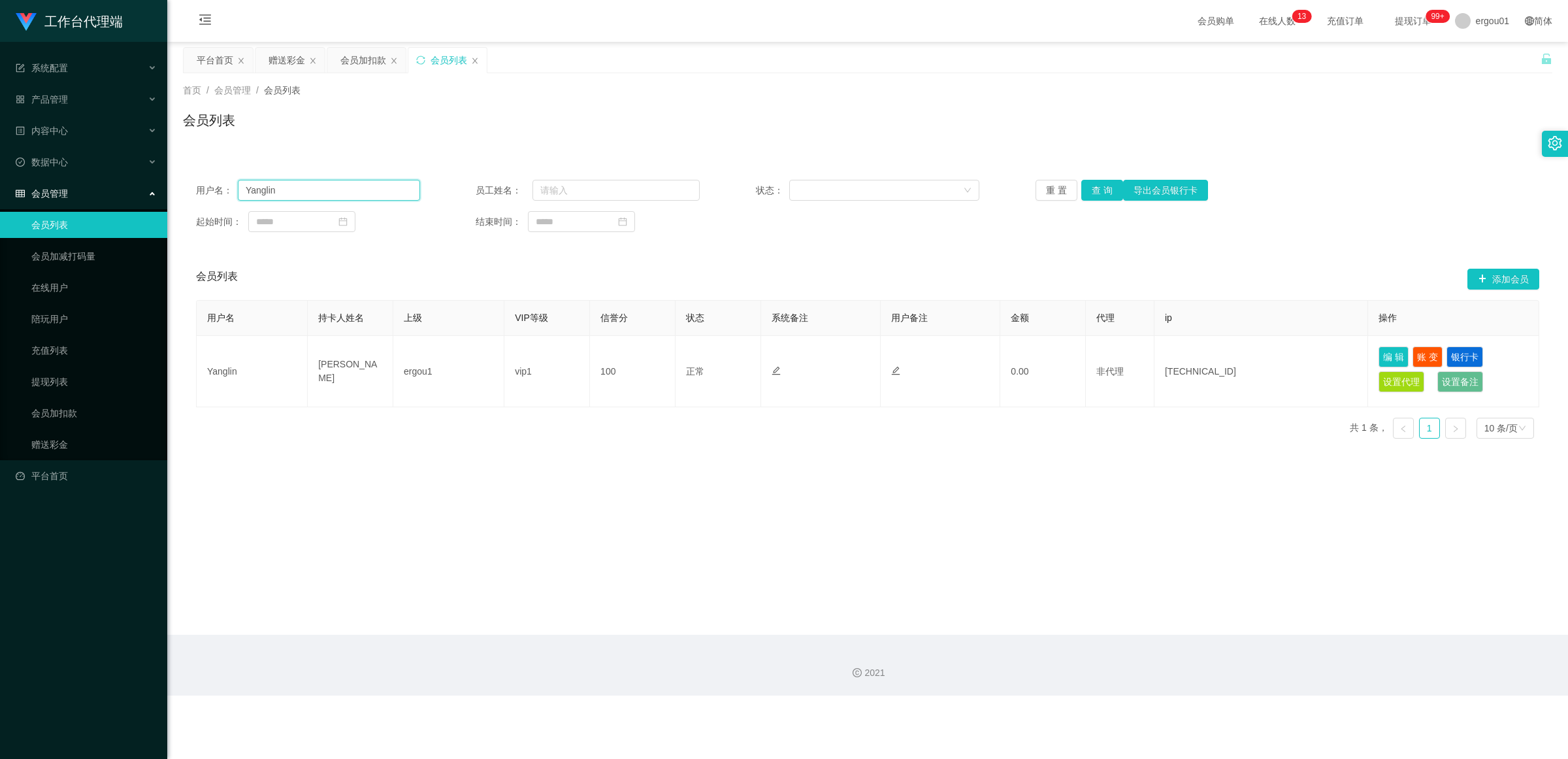
drag, startPoint x: 233, startPoint y: 191, endPoint x: 222, endPoint y: 191, distance: 11.0
click at [222, 191] on div "用户名： Yanglin" at bounding box center [308, 190] width 224 height 21
click at [57, 443] on link "赠送彩金" at bounding box center [93, 445] width 125 height 26
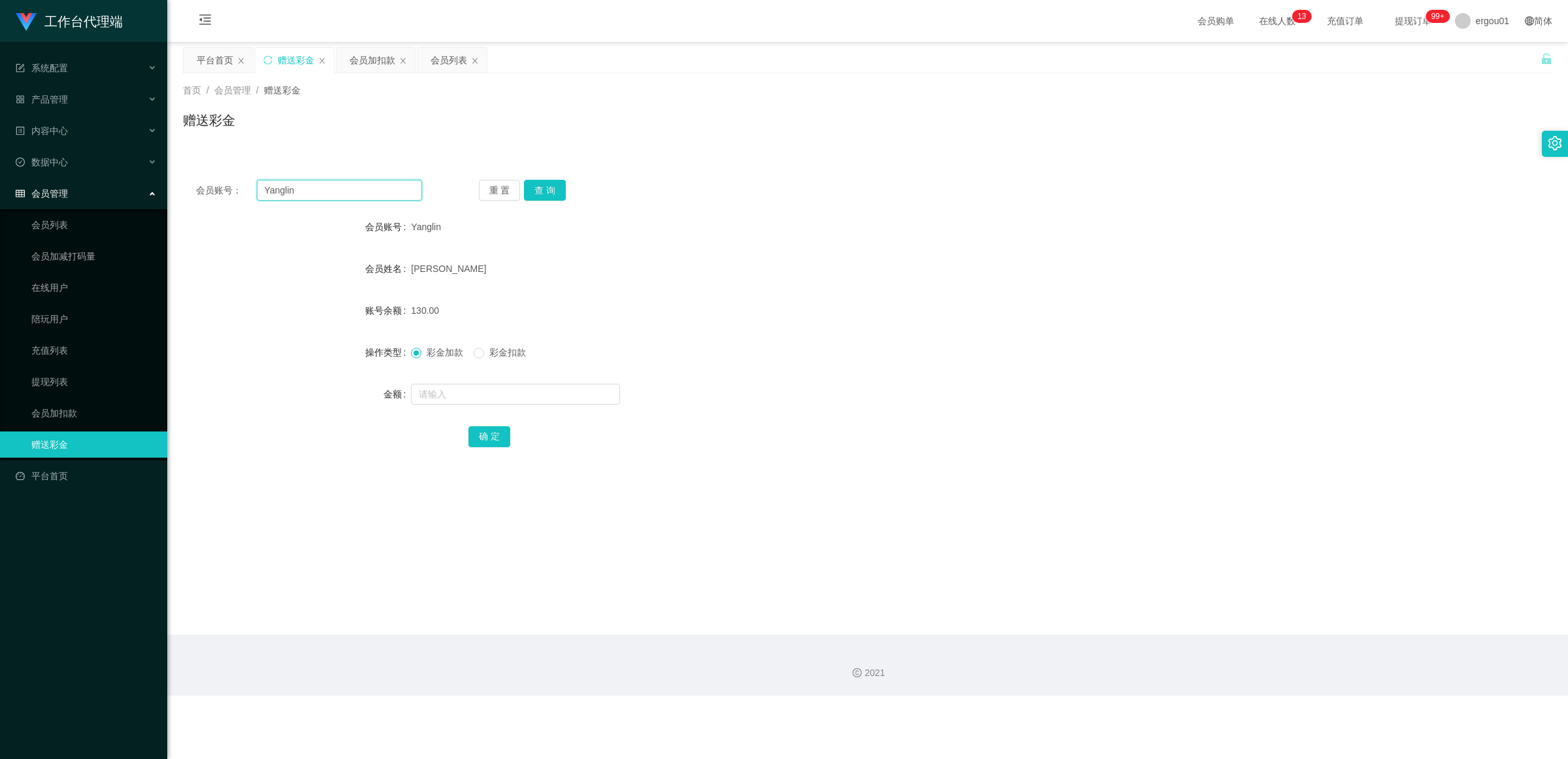
drag, startPoint x: 325, startPoint y: 191, endPoint x: 96, endPoint y: 181, distance: 229.2
click at [96, 181] on section "工作台代理端 系统配置 产品管理 内容中心 数据中心 会员管理 会员列表 会员加减打码量 在线用户 陪玩用户 充值列表 提现列表 会员加扣款 赠送彩金 平台首…" at bounding box center [784, 348] width 1568 height 695
click at [543, 181] on button "查 询" at bounding box center [545, 190] width 42 height 21
drag, startPoint x: 324, startPoint y: 193, endPoint x: 34, endPoint y: 190, distance: 290.0
click at [14, 193] on section "工作台代理端 系统配置 产品管理 内容中心 数据中心 会员管理 会员列表 会员加减打码量 在线用户 陪玩用户 充值列表 提现列表 会员加扣款 赠送彩金 平台首…" at bounding box center [784, 348] width 1568 height 695
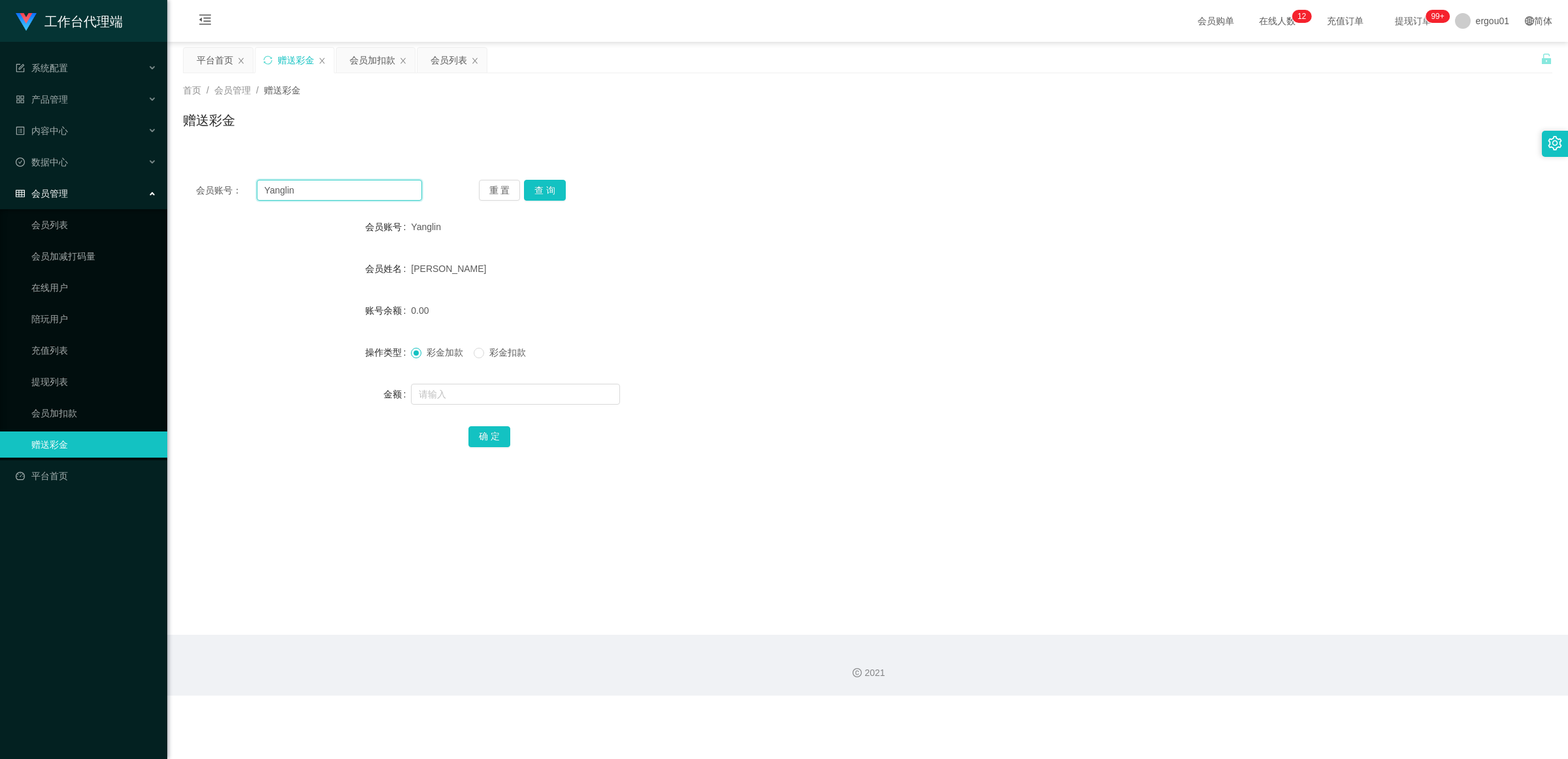
paste input "Han2786"
type input "Han2786"
click at [544, 184] on button "查 询" at bounding box center [545, 190] width 42 height 21
